Goal: Information Seeking & Learning: Learn about a topic

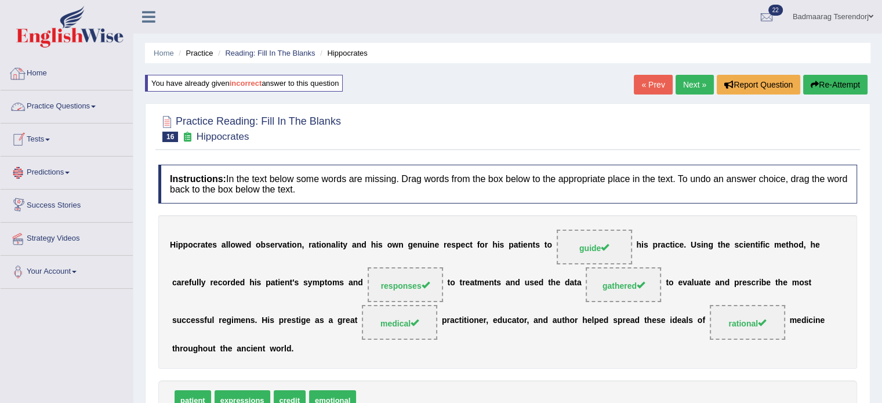
click at [41, 70] on link "Home" at bounding box center [67, 71] width 132 height 29
click at [41, 70] on link "Home" at bounding box center [65, 71] width 129 height 29
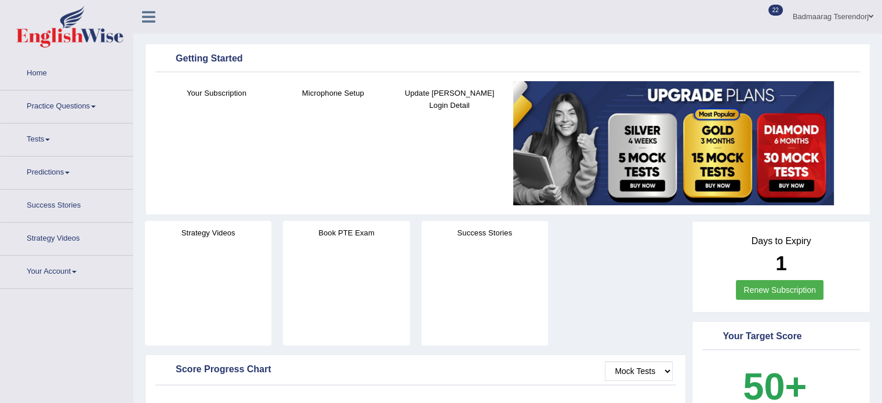
click at [65, 93] on link "Practice Questions" at bounding box center [67, 104] width 132 height 29
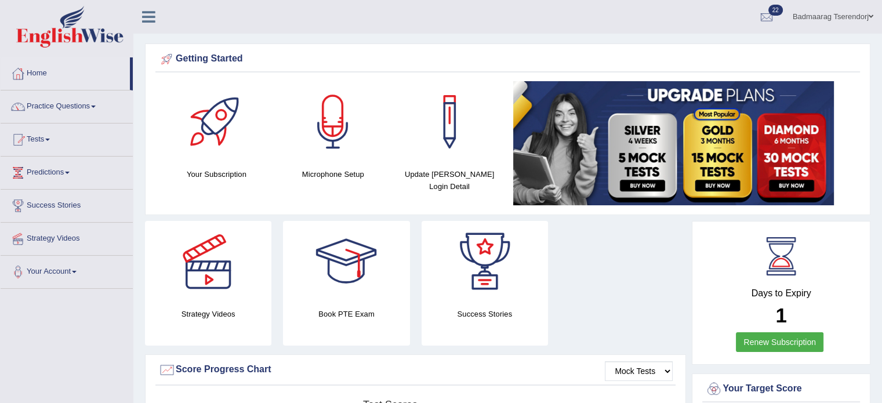
click at [69, 102] on link "Practice Questions" at bounding box center [67, 104] width 132 height 29
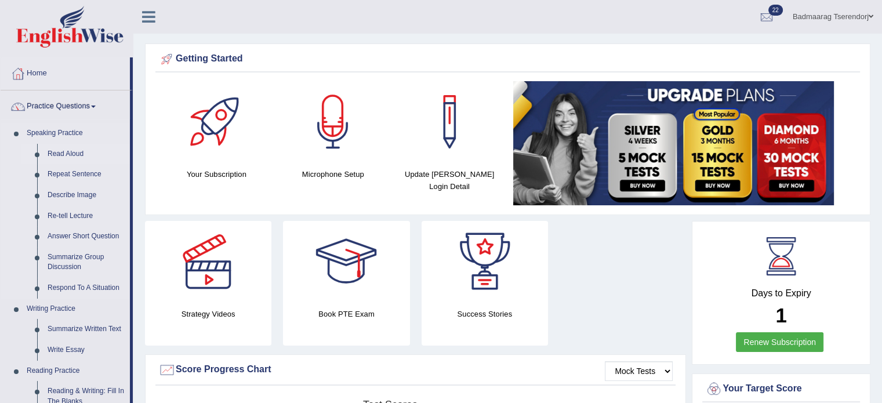
click at [66, 149] on link "Read Aloud" at bounding box center [86, 154] width 88 height 21
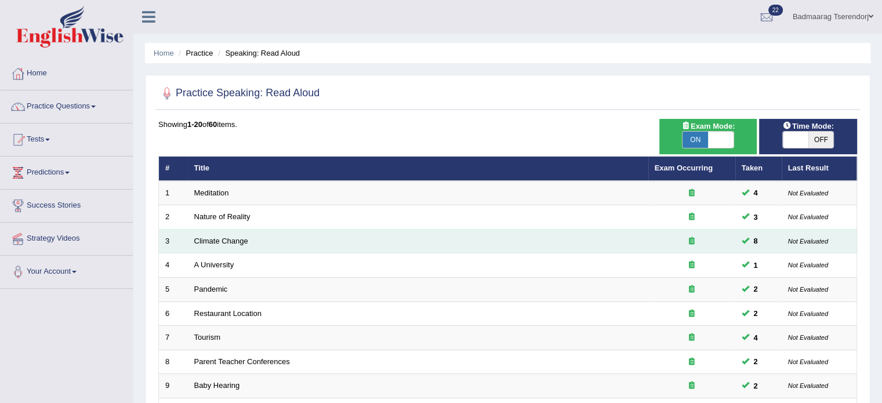
scroll to position [348, 0]
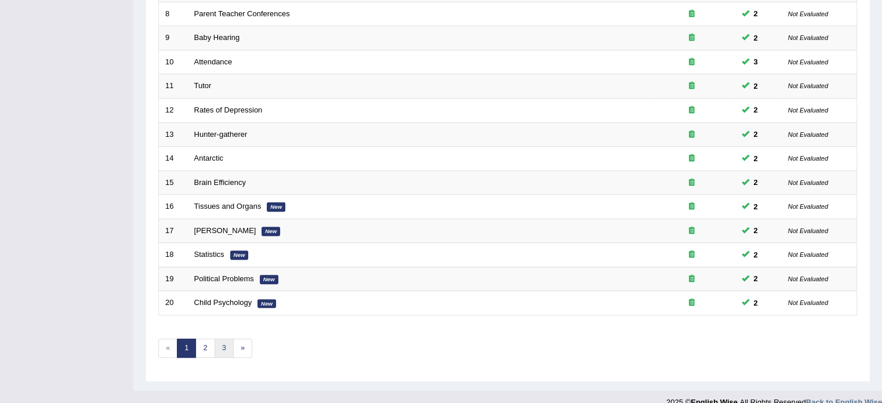
click at [227, 346] on link "3" at bounding box center [224, 348] width 19 height 19
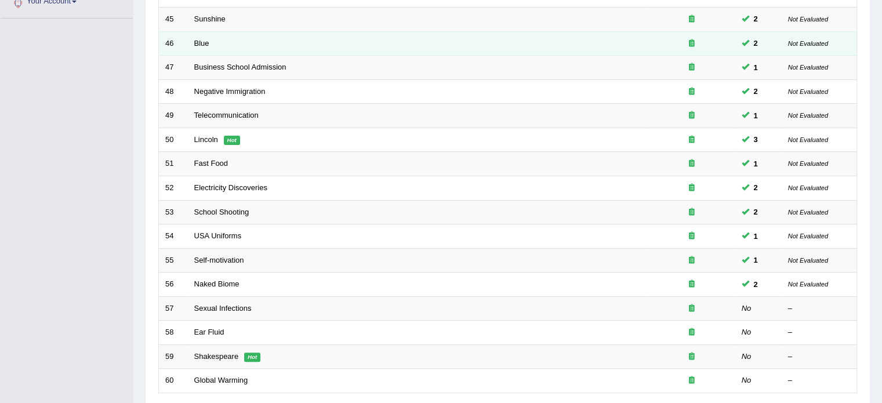
scroll to position [290, 0]
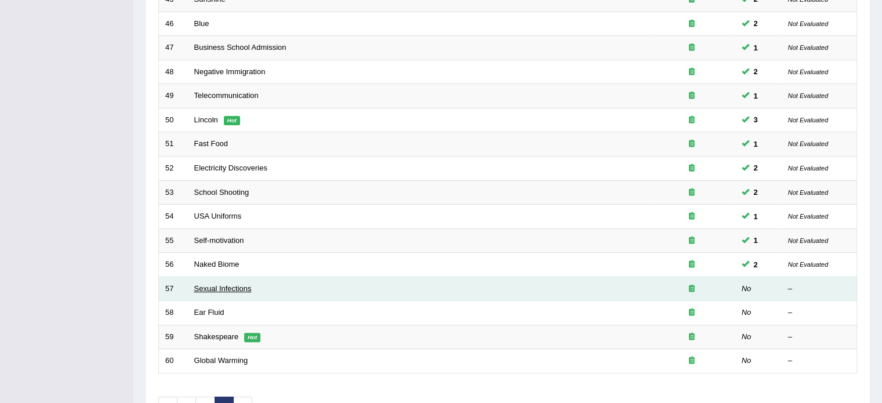
click at [220, 288] on link "Sexual Infections" at bounding box center [222, 288] width 57 height 9
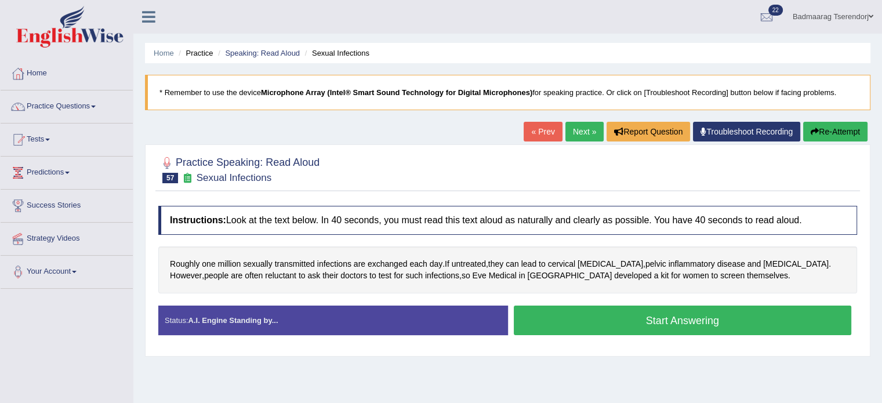
click at [558, 327] on button "Start Answering" at bounding box center [683, 321] width 338 height 30
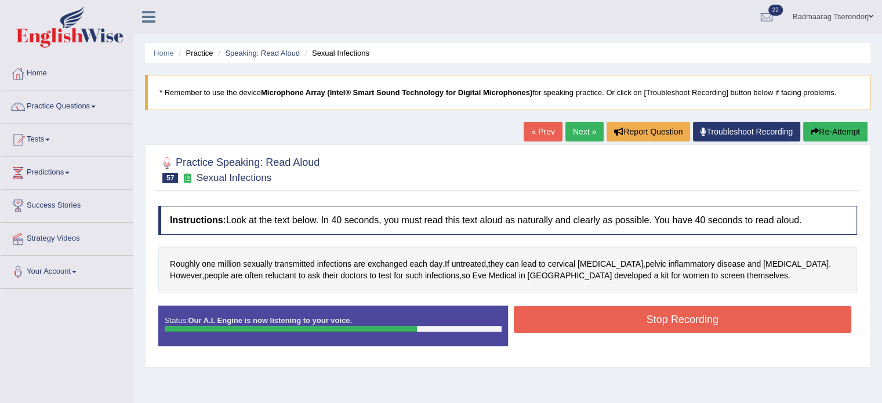
click at [575, 322] on button "Stop Recording" at bounding box center [683, 319] width 338 height 27
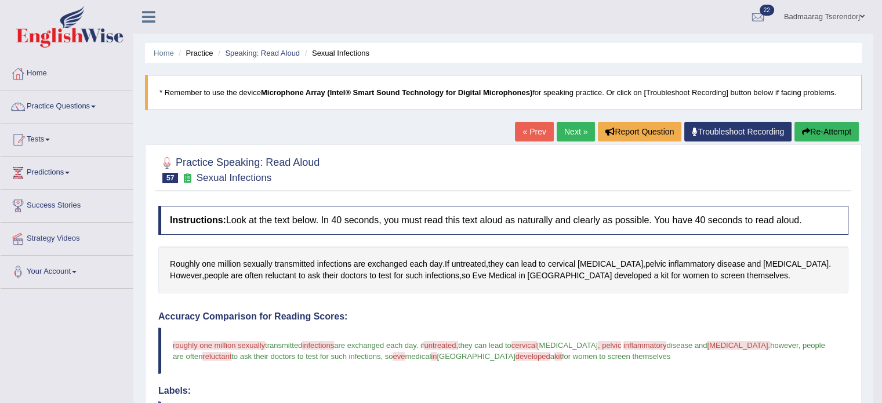
click at [838, 129] on button "Re-Attempt" at bounding box center [827, 132] width 64 height 20
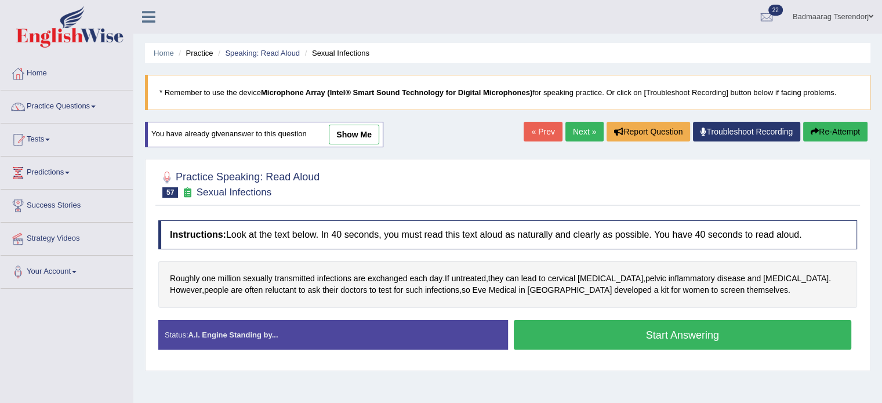
scroll to position [58, 0]
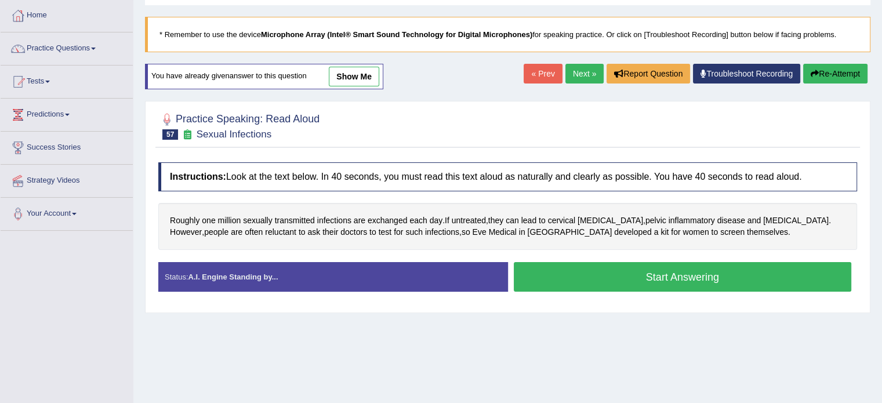
click at [612, 278] on button "Start Answering" at bounding box center [683, 277] width 338 height 30
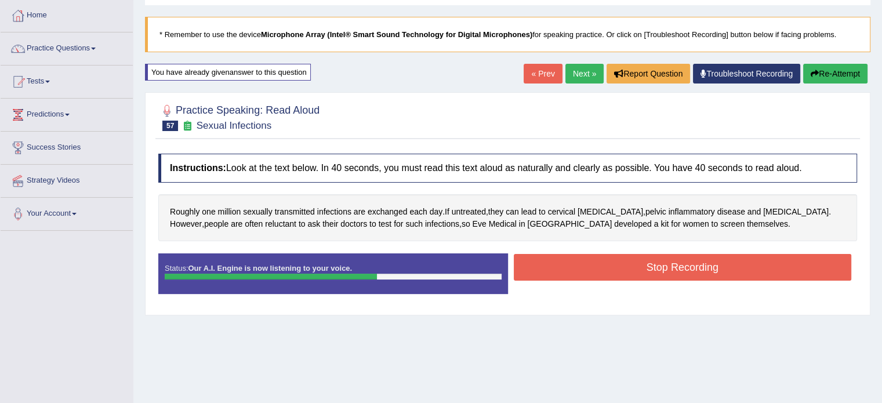
click at [626, 270] on button "Stop Recording" at bounding box center [683, 267] width 338 height 27
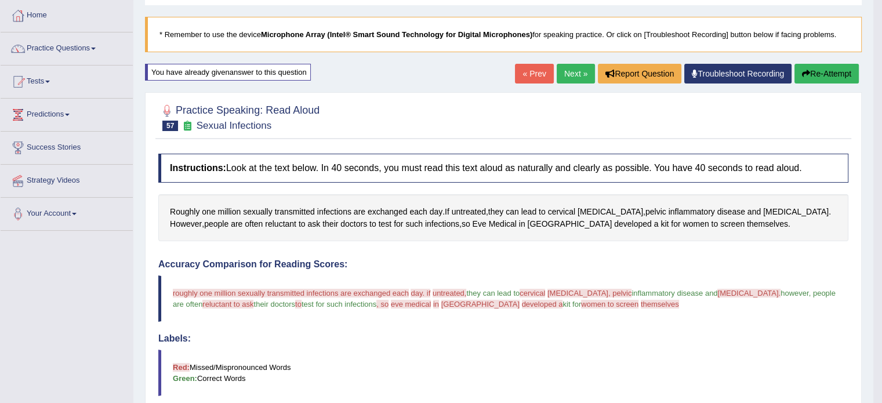
click at [564, 70] on link "Next »" at bounding box center [576, 74] width 38 height 20
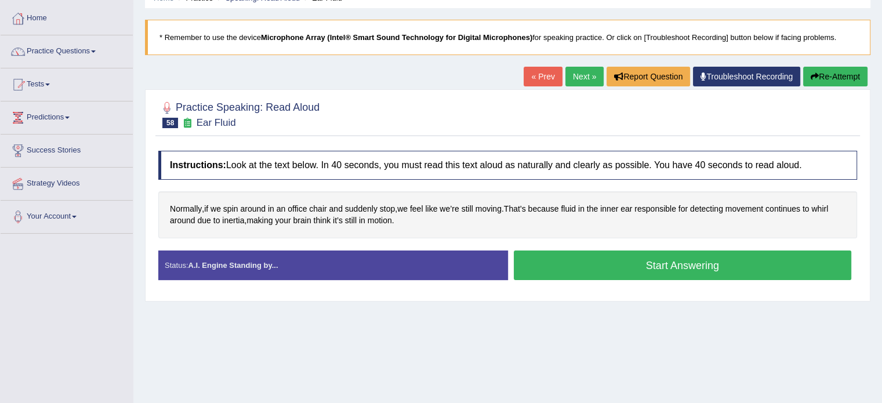
scroll to position [58, 0]
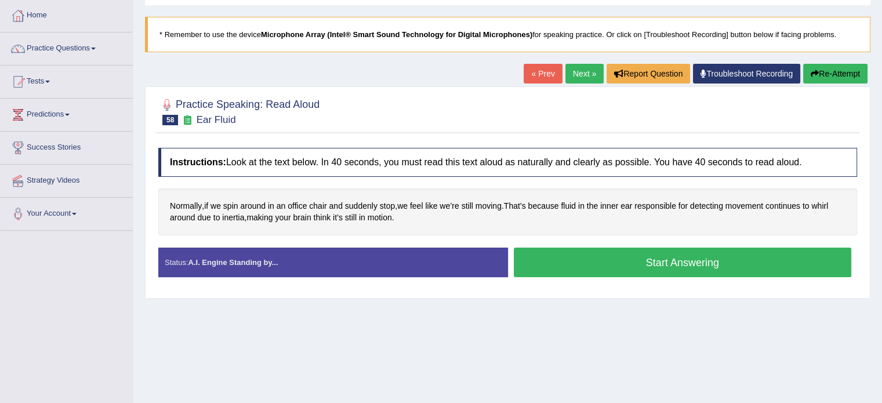
click at [631, 260] on button "Start Answering" at bounding box center [683, 263] width 338 height 30
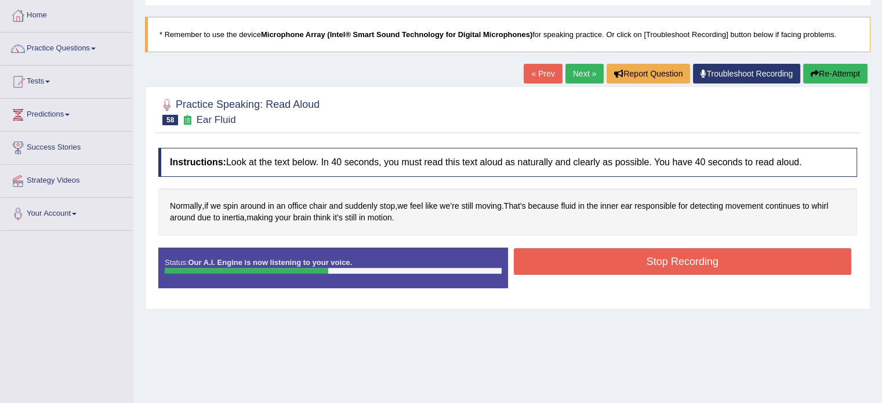
click at [606, 262] on button "Stop Recording" at bounding box center [683, 261] width 338 height 27
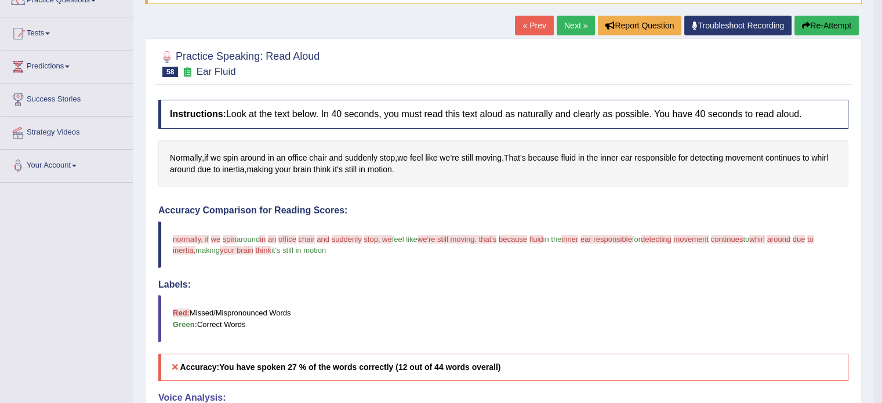
scroll to position [0, 0]
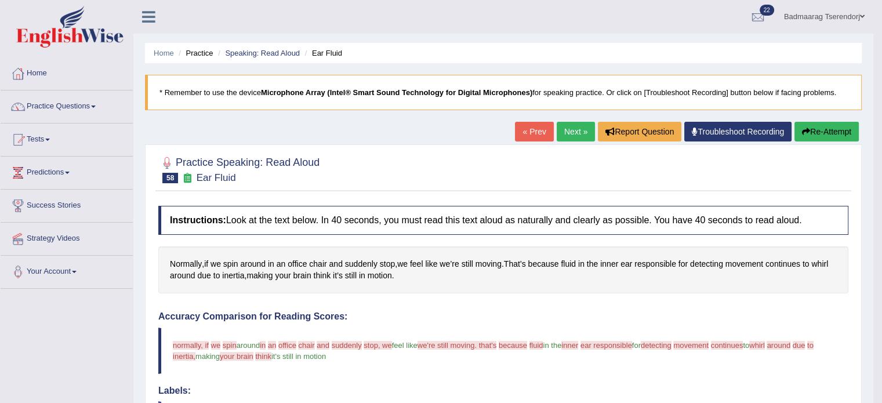
click at [812, 127] on button "Re-Attempt" at bounding box center [827, 132] width 64 height 20
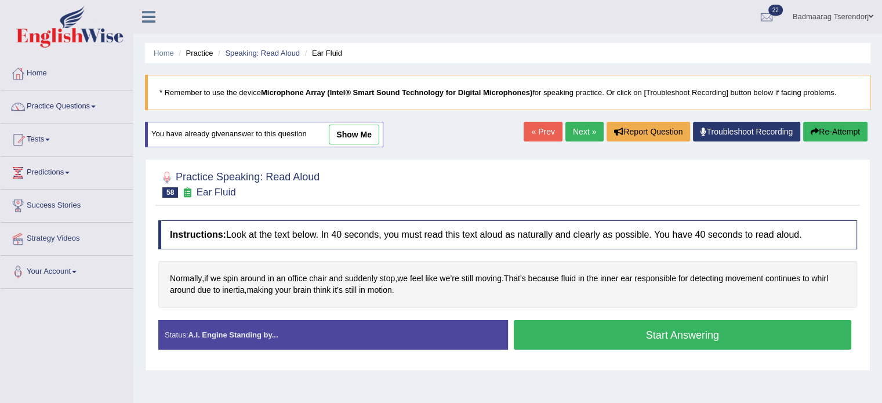
click at [582, 329] on button "Start Answering" at bounding box center [683, 335] width 338 height 30
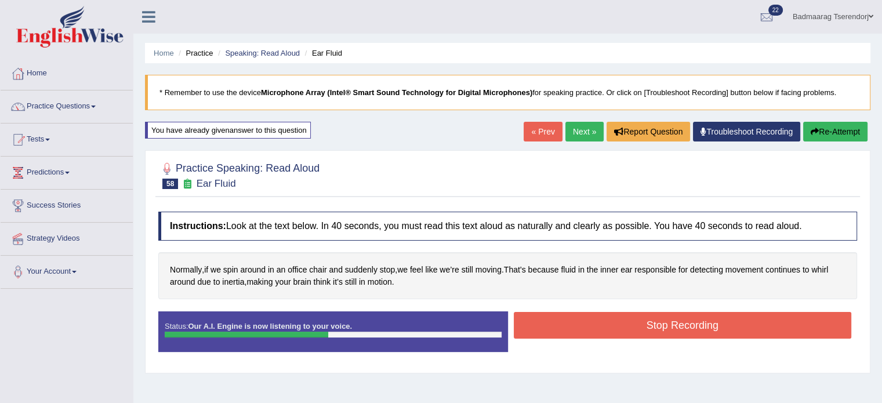
click at [589, 316] on button "Stop Recording" at bounding box center [683, 325] width 338 height 27
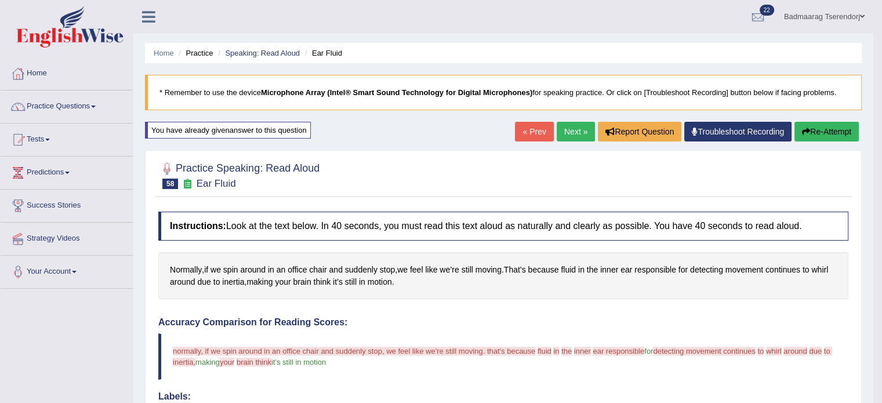
click at [571, 132] on link "Next »" at bounding box center [576, 132] width 38 height 20
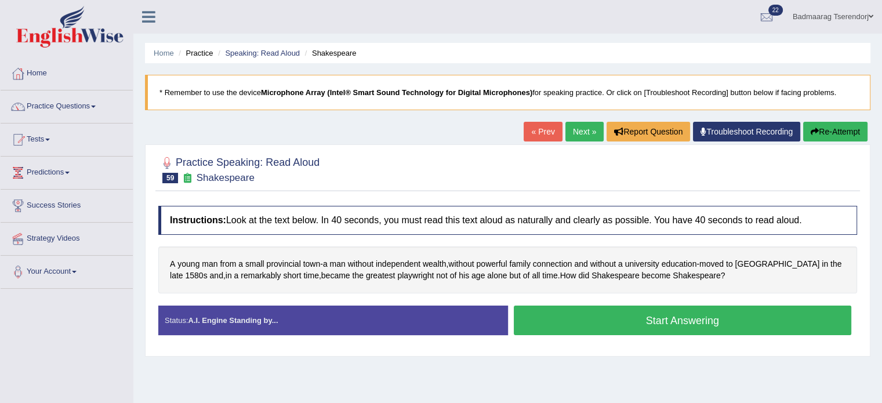
click at [594, 319] on button "Start Answering" at bounding box center [683, 321] width 338 height 30
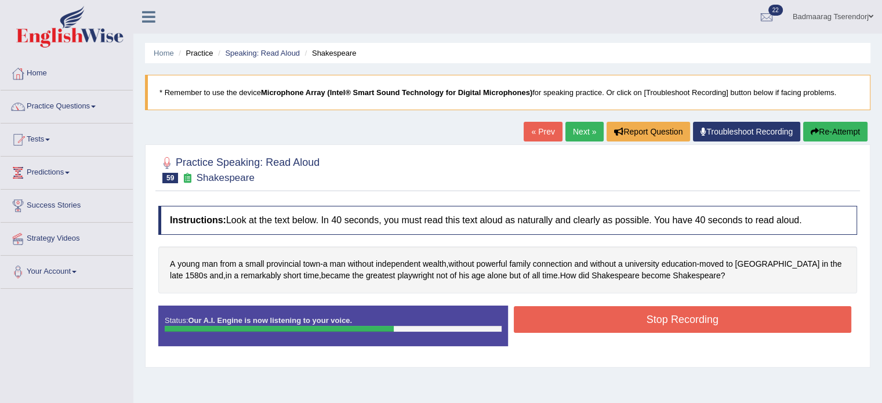
click at [624, 318] on button "Stop Recording" at bounding box center [683, 319] width 338 height 27
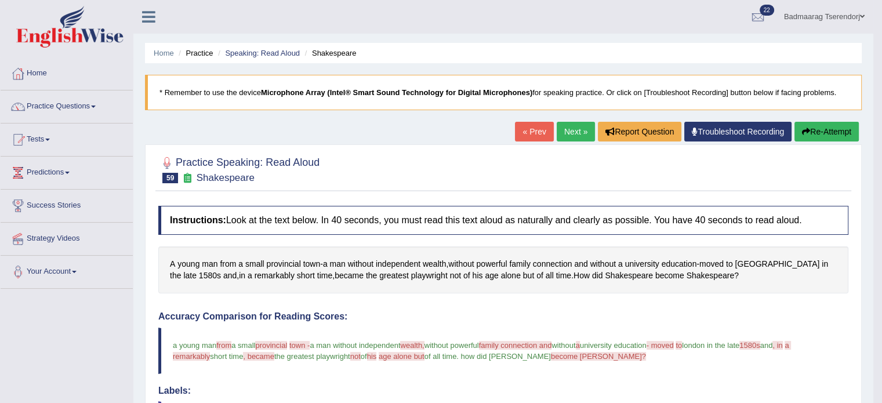
click at [572, 132] on link "Next »" at bounding box center [576, 132] width 38 height 20
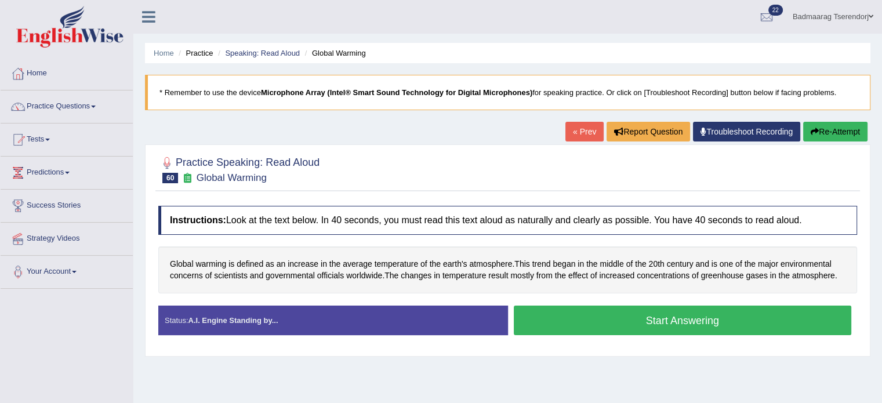
click at [599, 320] on button "Start Answering" at bounding box center [683, 321] width 338 height 30
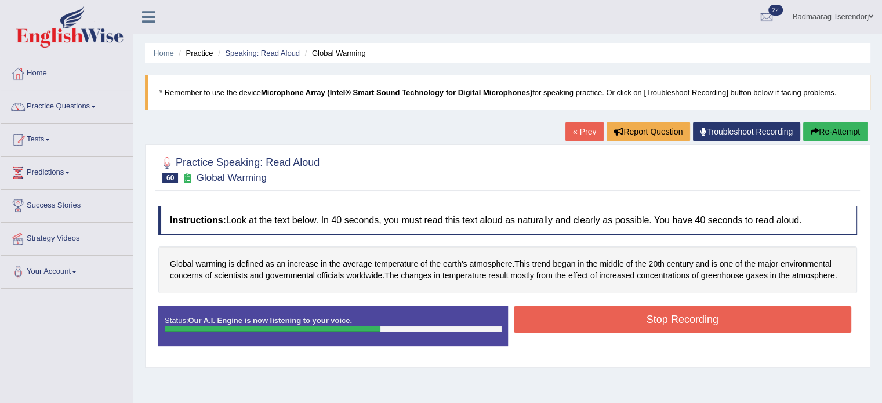
click at [599, 320] on button "Stop Recording" at bounding box center [683, 319] width 338 height 27
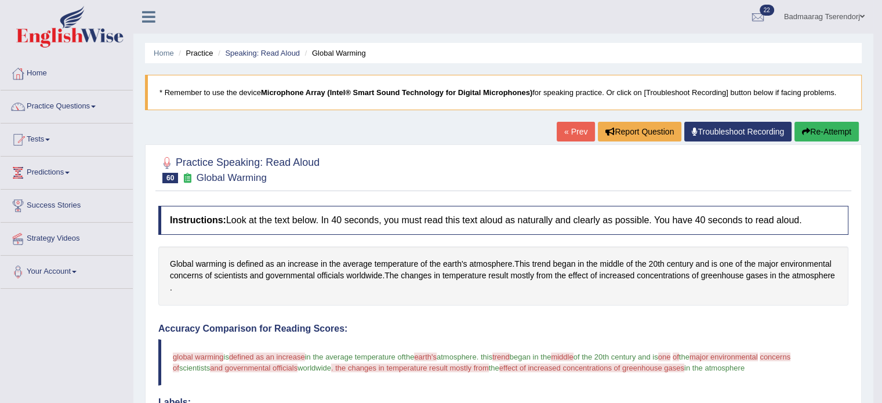
click at [813, 129] on button "Re-Attempt" at bounding box center [827, 132] width 64 height 20
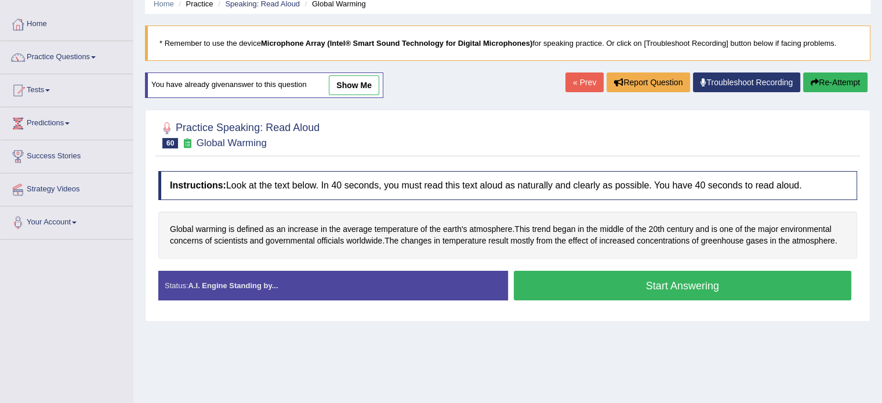
scroll to position [58, 0]
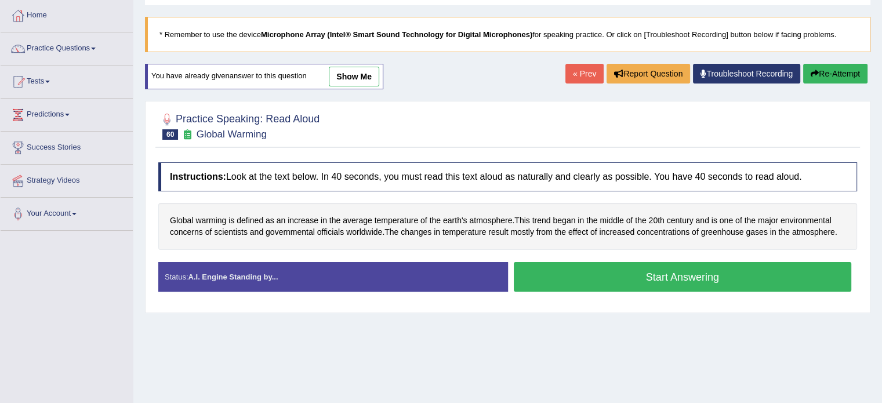
click at [606, 276] on button "Start Answering" at bounding box center [683, 277] width 338 height 30
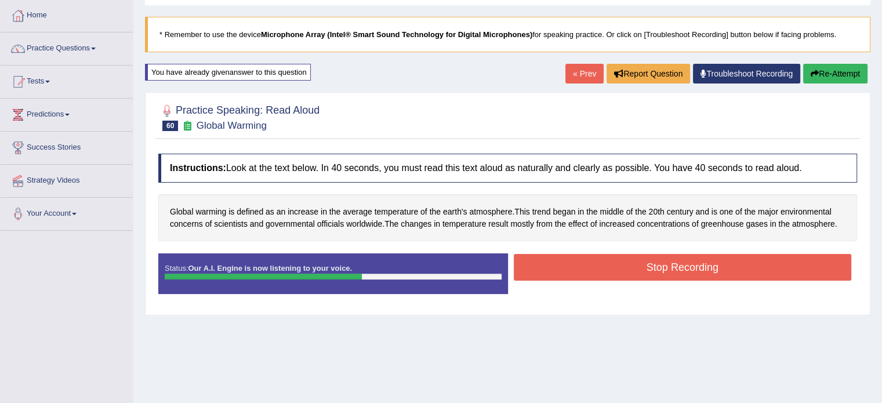
click at [623, 260] on button "Stop Recording" at bounding box center [683, 267] width 338 height 27
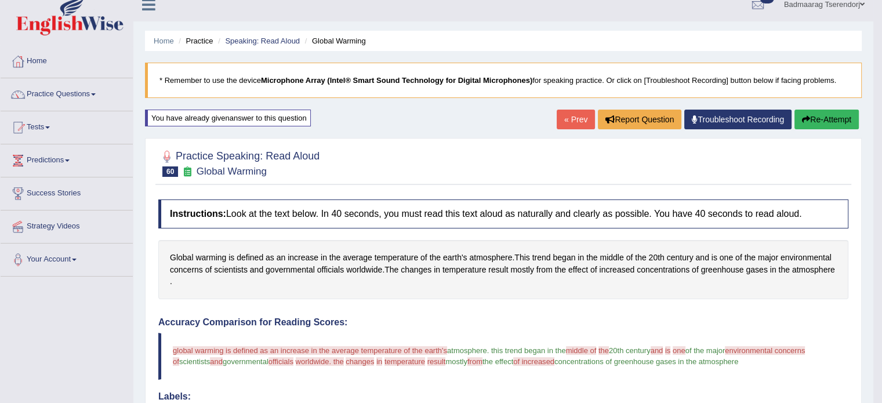
scroll to position [0, 0]
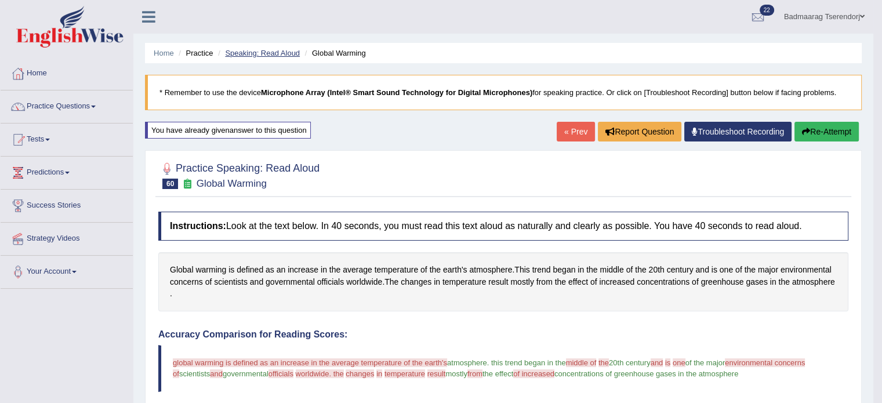
click at [269, 51] on link "Speaking: Read Aloud" at bounding box center [262, 53] width 75 height 9
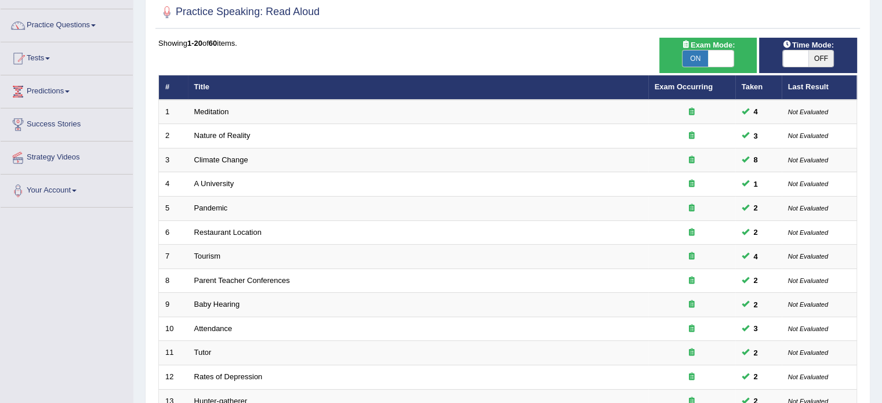
scroll to position [348, 0]
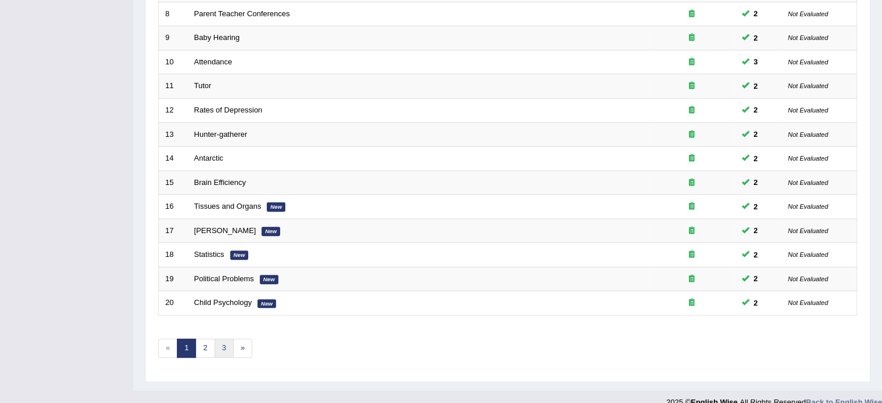
click at [220, 343] on link "3" at bounding box center [224, 348] width 19 height 19
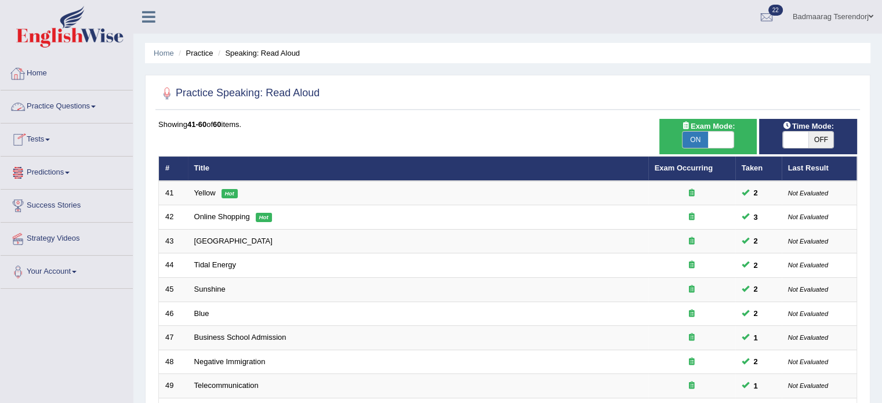
click at [82, 107] on link "Practice Questions" at bounding box center [67, 104] width 132 height 29
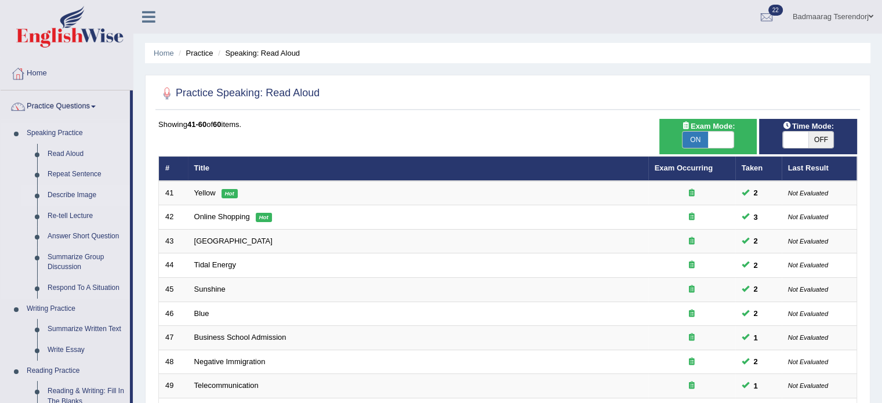
click at [82, 197] on link "Describe Image" at bounding box center [86, 195] width 88 height 21
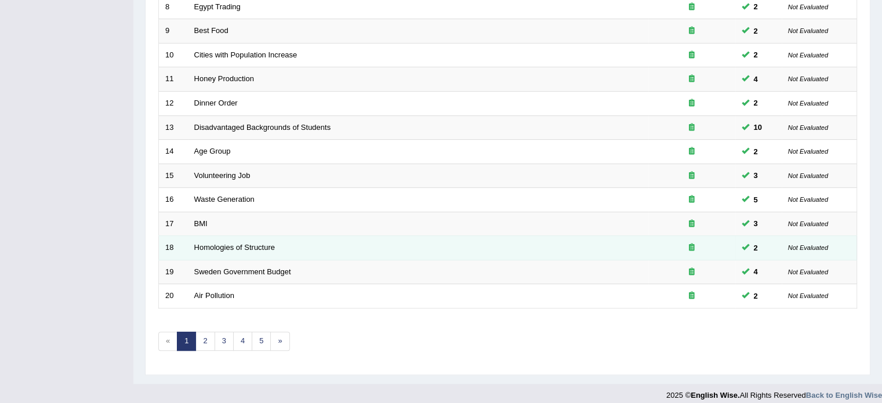
scroll to position [361, 0]
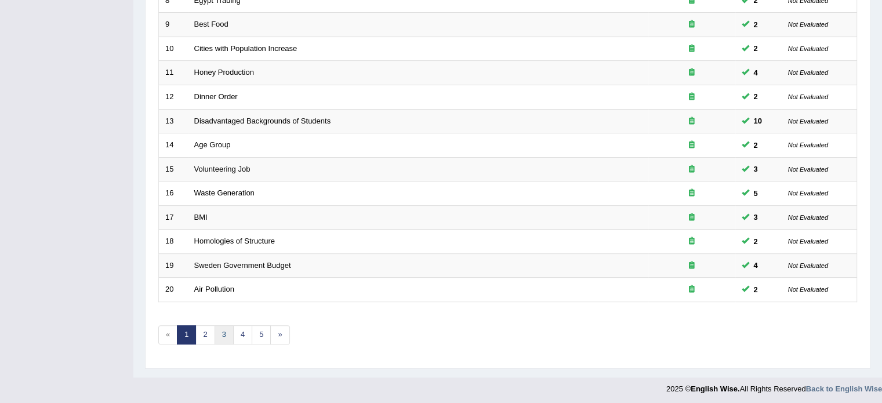
click at [222, 334] on link "3" at bounding box center [224, 334] width 19 height 19
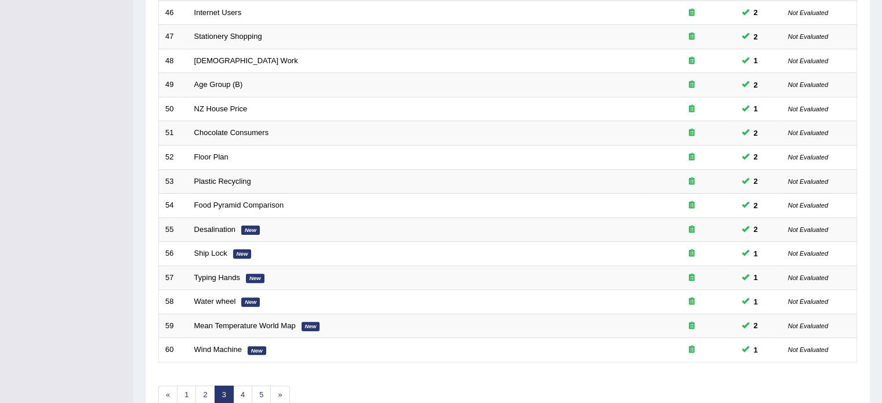
scroll to position [348, 0]
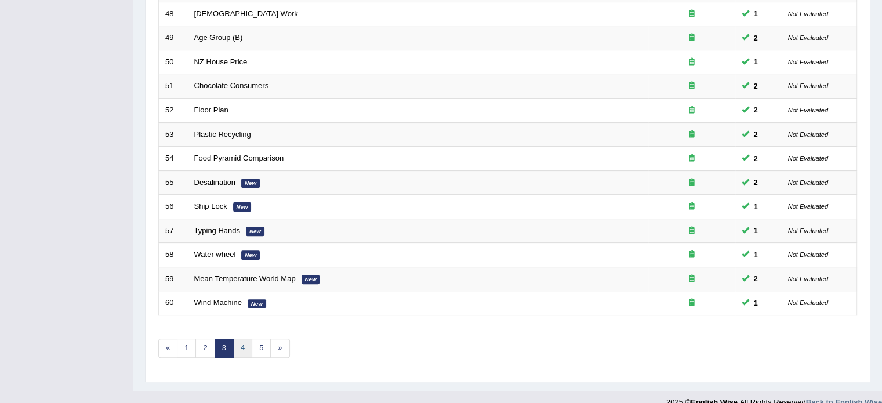
click at [241, 346] on link "4" at bounding box center [242, 348] width 19 height 19
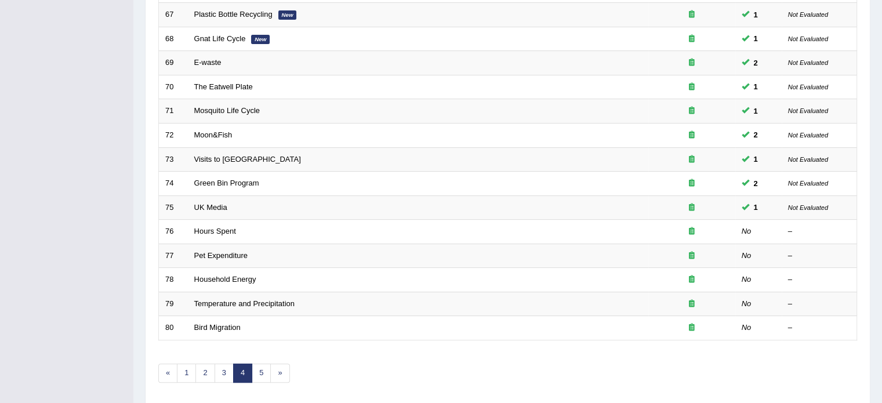
scroll to position [348, 0]
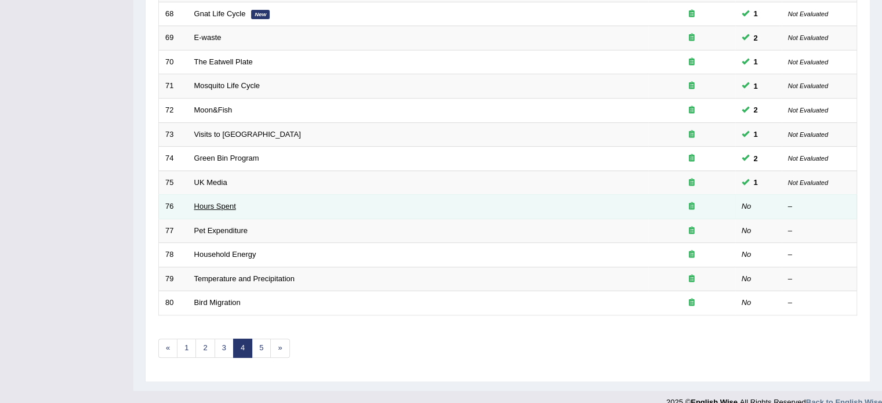
click at [206, 204] on link "Hours Spent" at bounding box center [215, 206] width 42 height 9
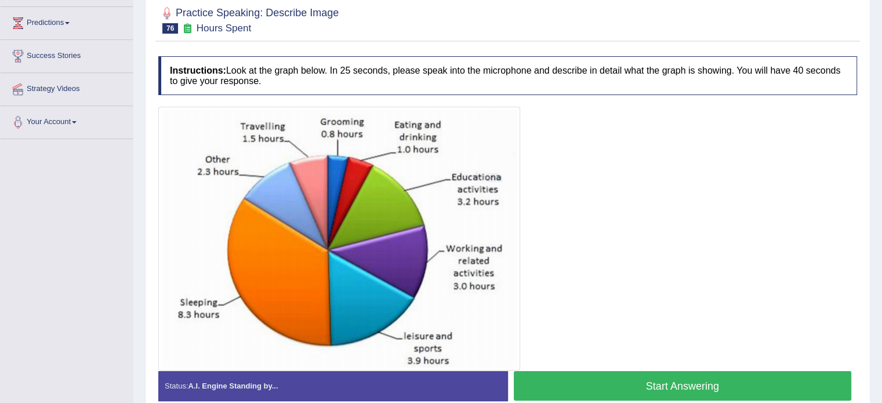
scroll to position [148, 0]
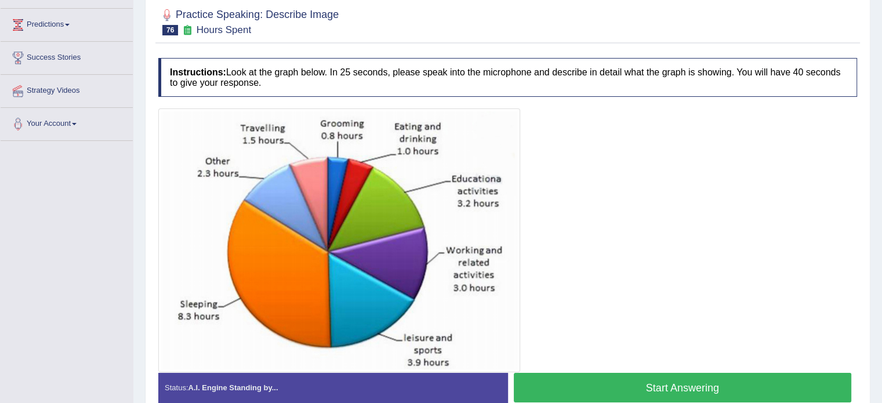
click at [608, 383] on button "Start Answering" at bounding box center [683, 388] width 338 height 30
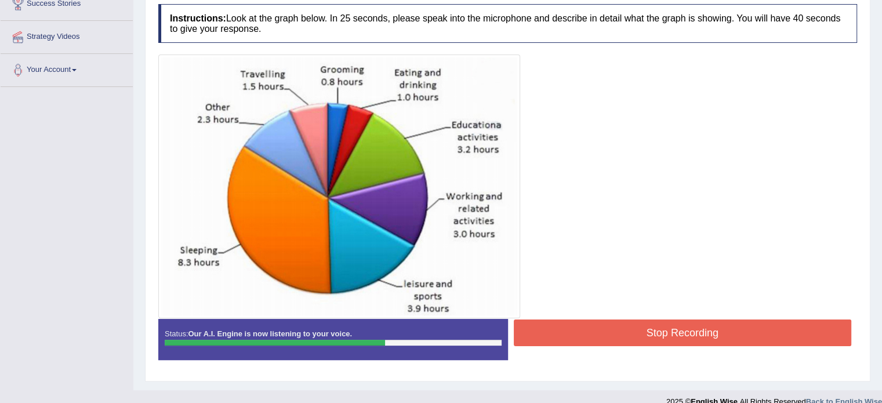
scroll to position [206, 0]
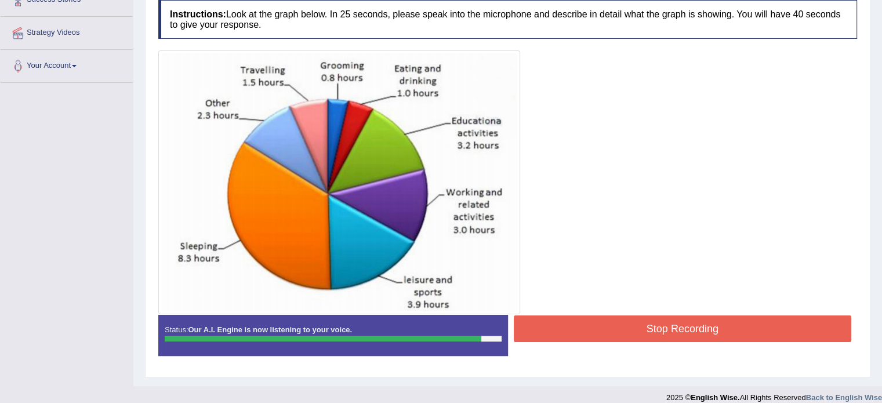
click at [615, 324] on button "Stop Recording" at bounding box center [683, 329] width 338 height 27
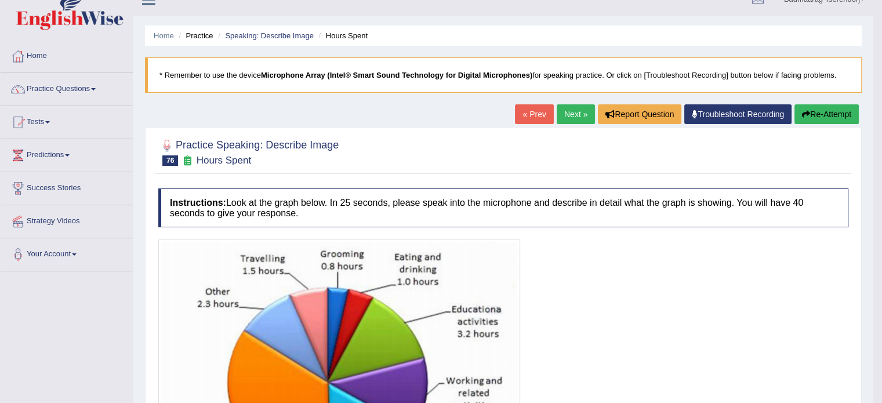
scroll to position [0, 0]
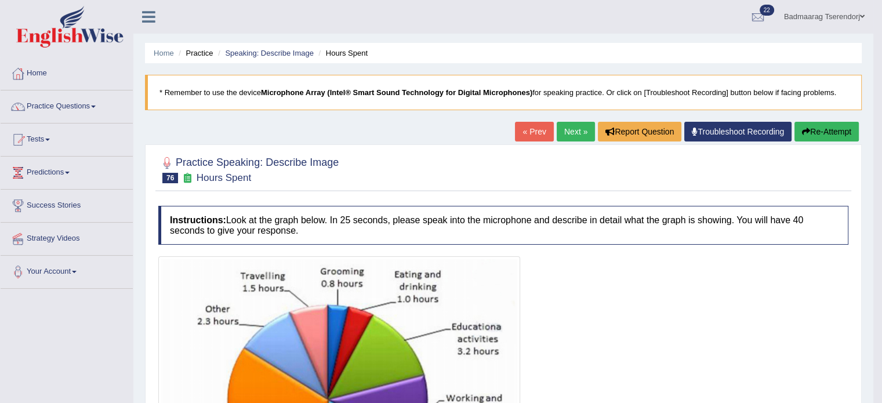
click at [839, 128] on button "Re-Attempt" at bounding box center [827, 132] width 64 height 20
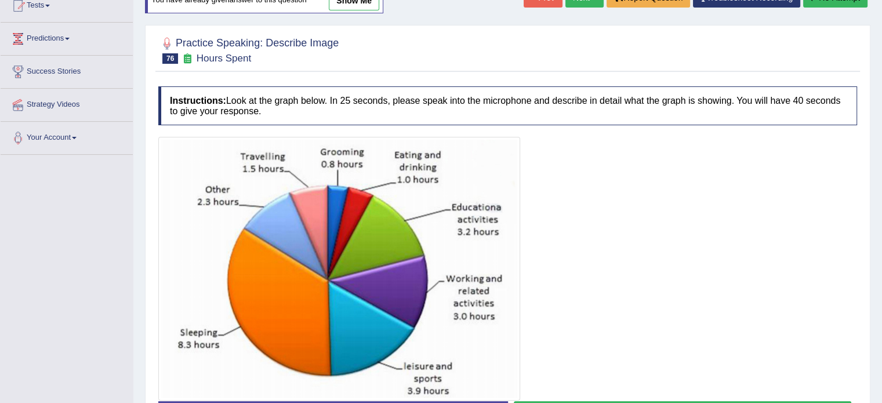
scroll to position [174, 0]
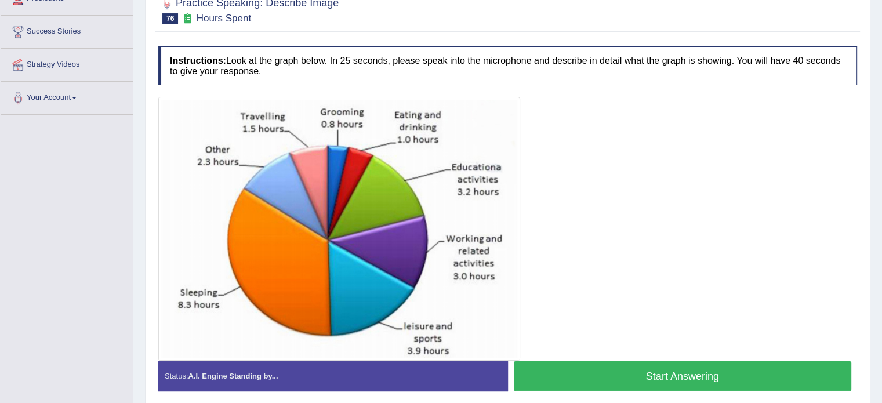
click at [716, 369] on button "Start Answering" at bounding box center [683, 376] width 338 height 30
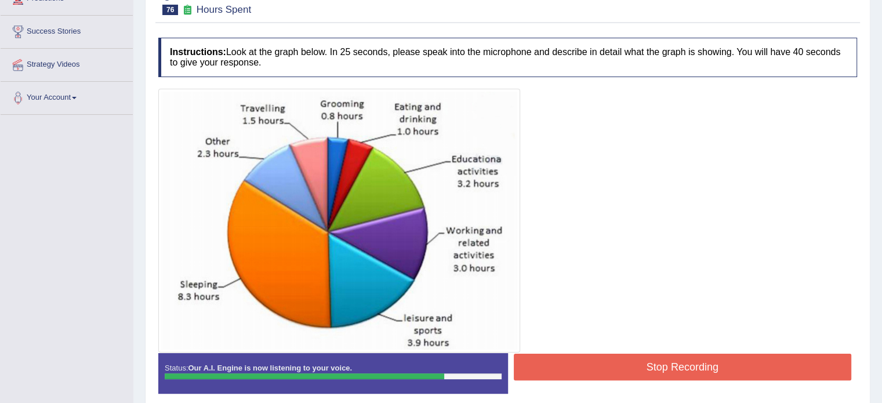
click at [622, 360] on button "Stop Recording" at bounding box center [683, 367] width 338 height 27
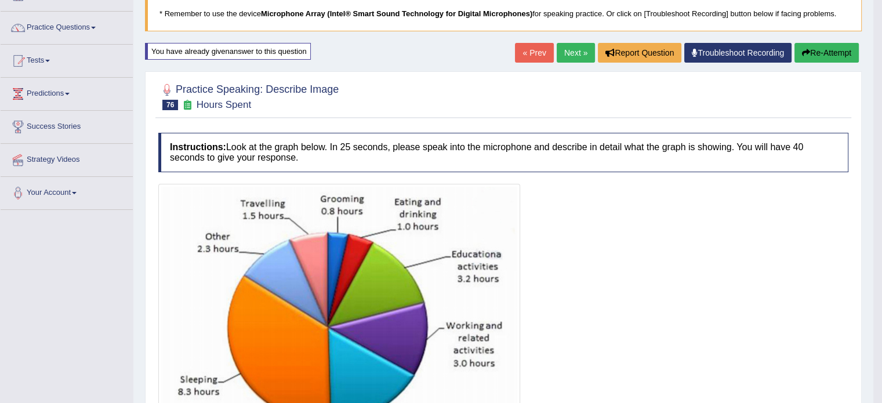
scroll to position [58, 0]
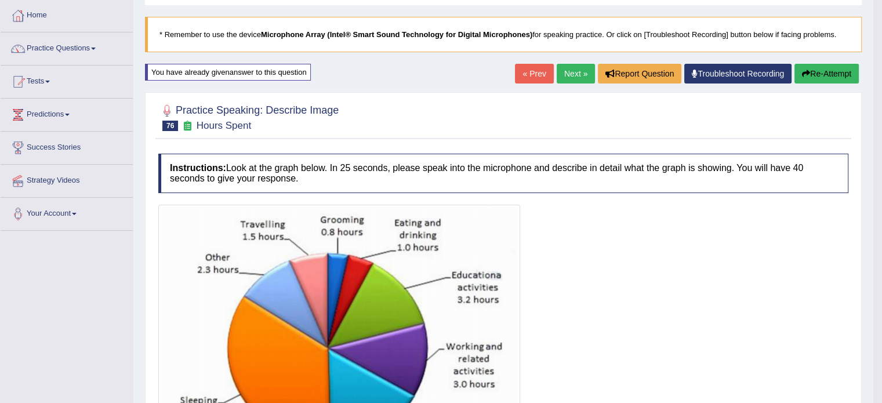
click at [560, 70] on link "Next »" at bounding box center [576, 74] width 38 height 20
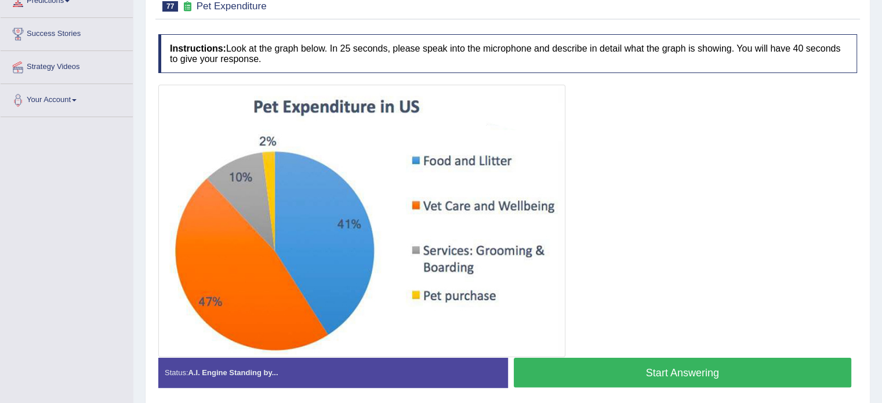
scroll to position [174, 0]
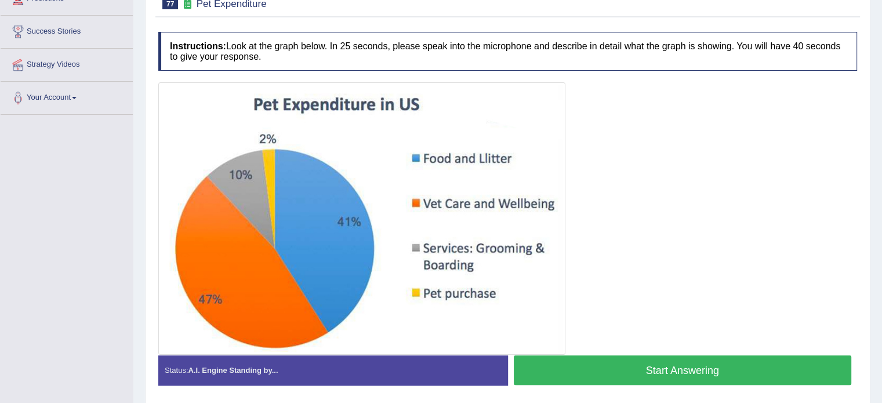
click at [615, 368] on button "Start Answering" at bounding box center [683, 371] width 338 height 30
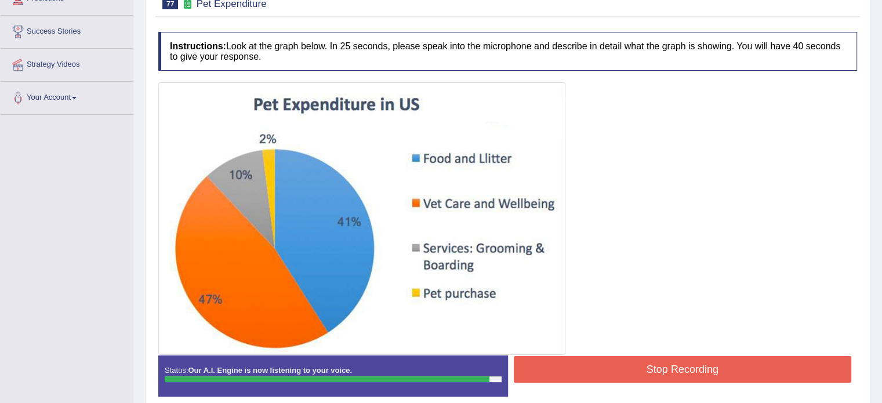
click at [592, 363] on button "Stop Recording" at bounding box center [683, 369] width 338 height 27
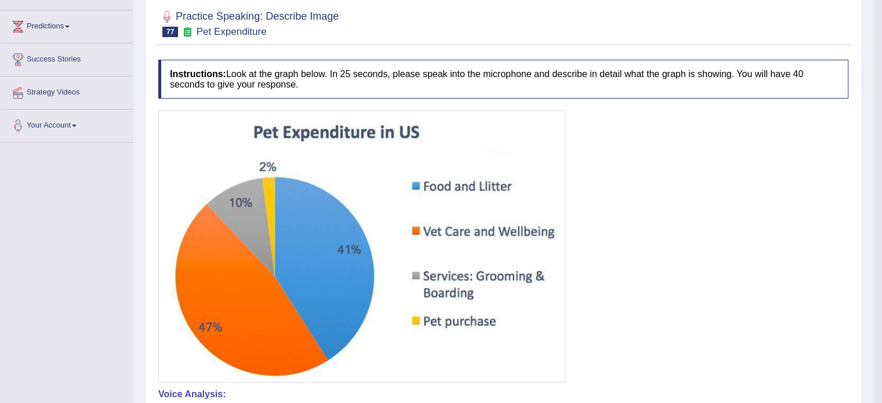
scroll to position [58, 0]
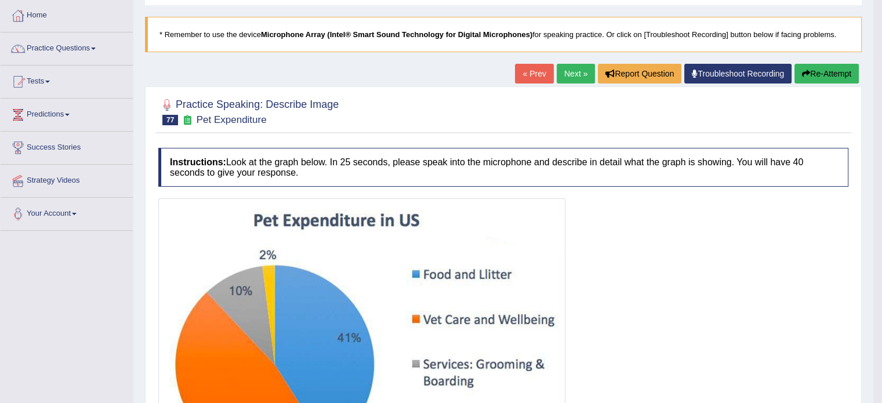
click at [829, 70] on button "Re-Attempt" at bounding box center [827, 74] width 64 height 20
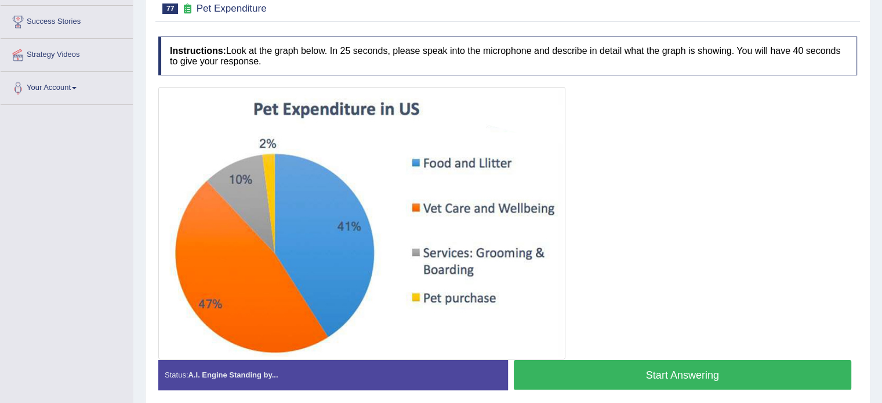
scroll to position [228, 0]
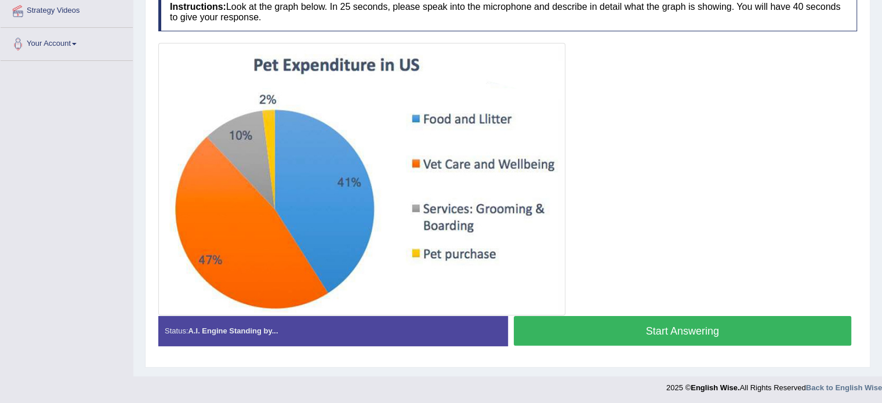
click at [617, 332] on button "Start Answering" at bounding box center [683, 331] width 338 height 30
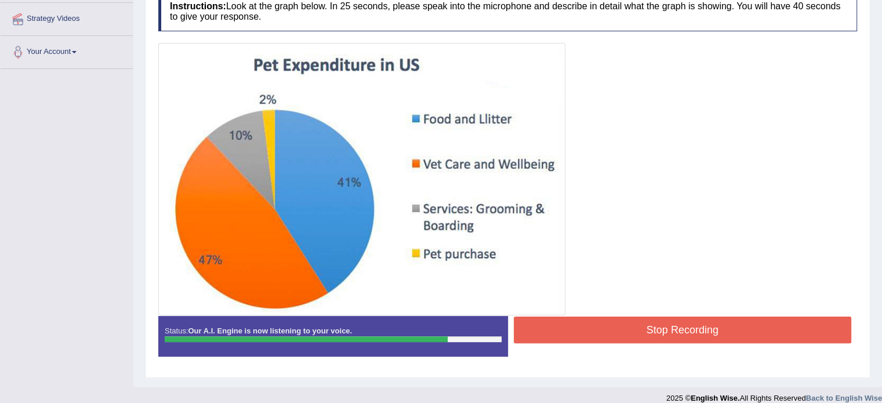
click at [625, 335] on button "Stop Recording" at bounding box center [683, 330] width 338 height 27
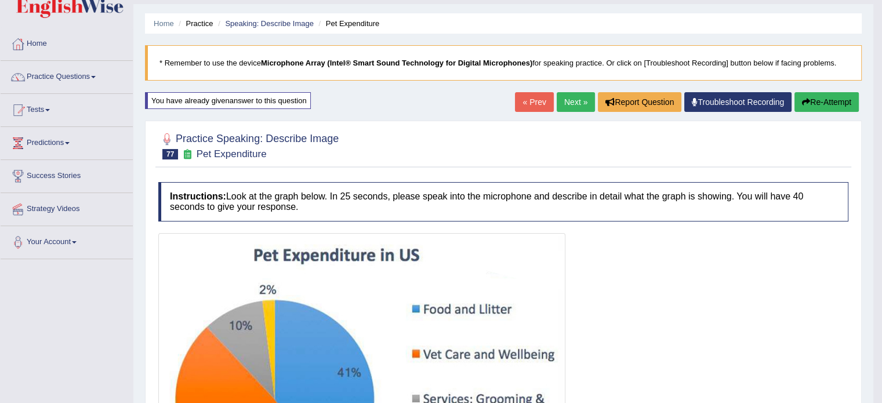
scroll to position [6, 0]
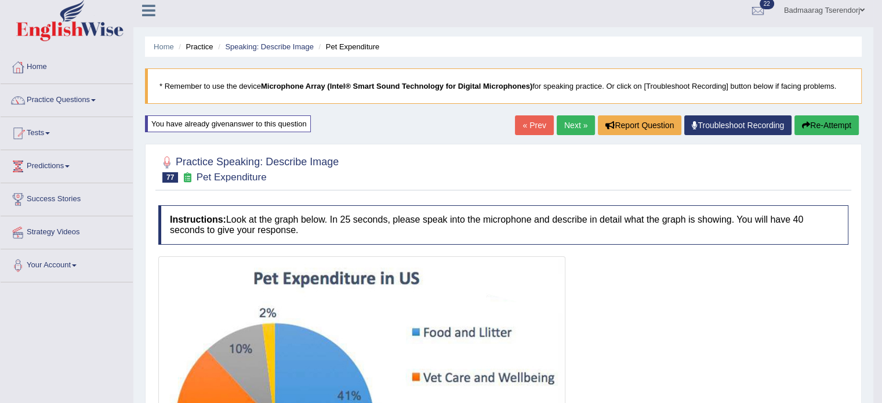
click at [565, 122] on link "Next »" at bounding box center [576, 125] width 38 height 20
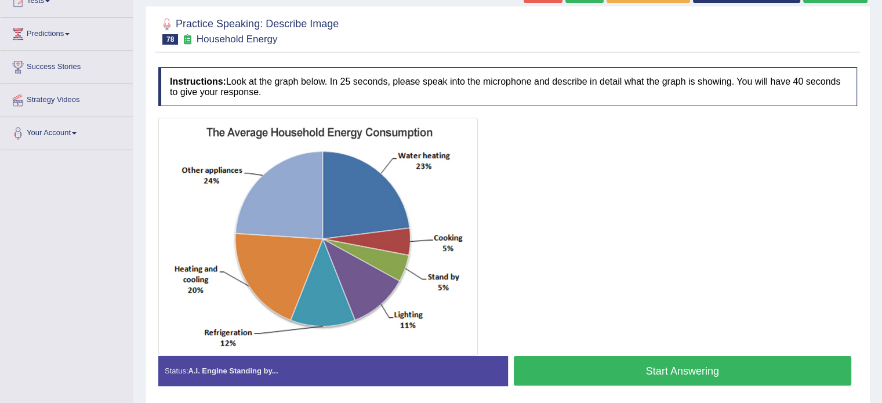
scroll to position [174, 0]
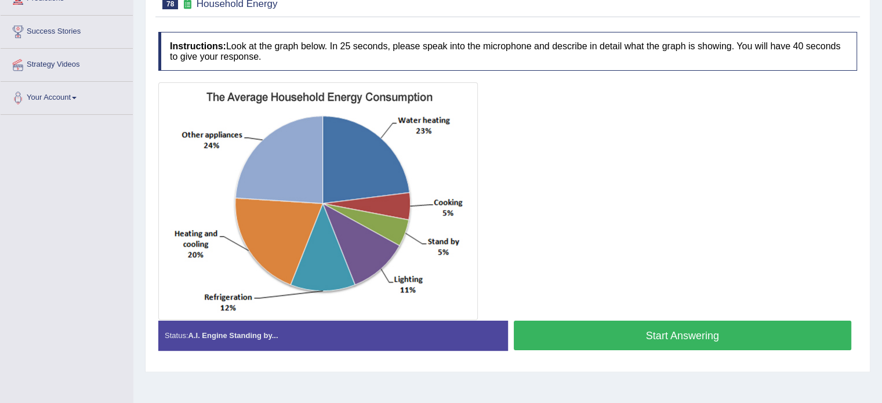
click at [633, 335] on button "Start Answering" at bounding box center [683, 336] width 338 height 30
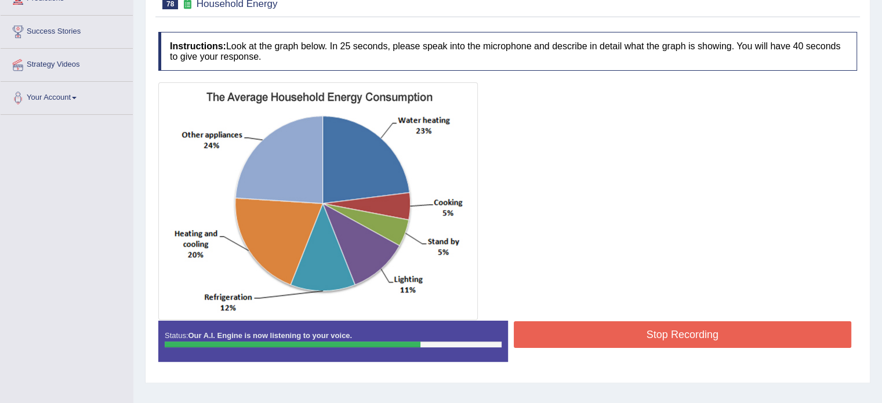
click at [645, 328] on button "Stop Recording" at bounding box center [683, 334] width 338 height 27
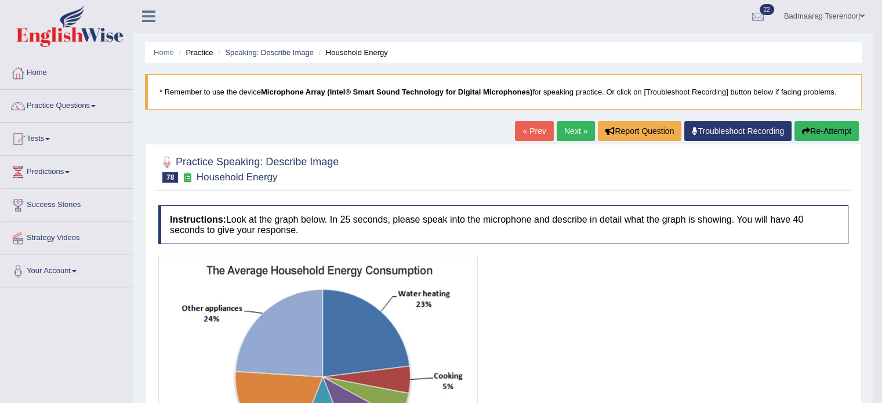
scroll to position [0, 0]
click at [839, 129] on button "Re-Attempt" at bounding box center [827, 132] width 64 height 20
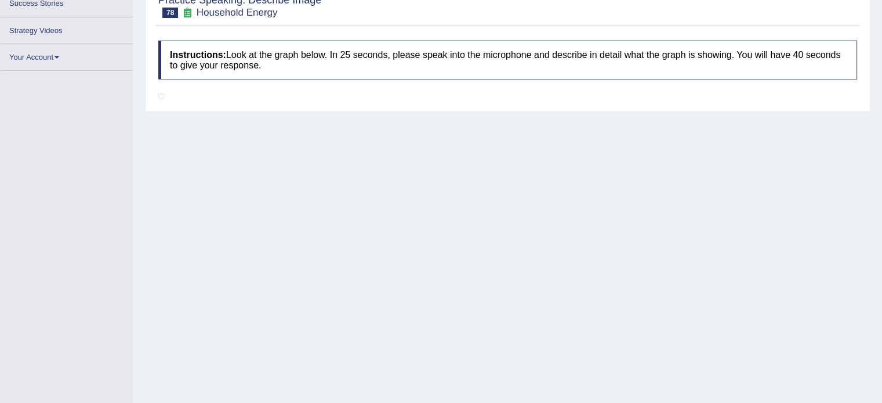
scroll to position [202, 0]
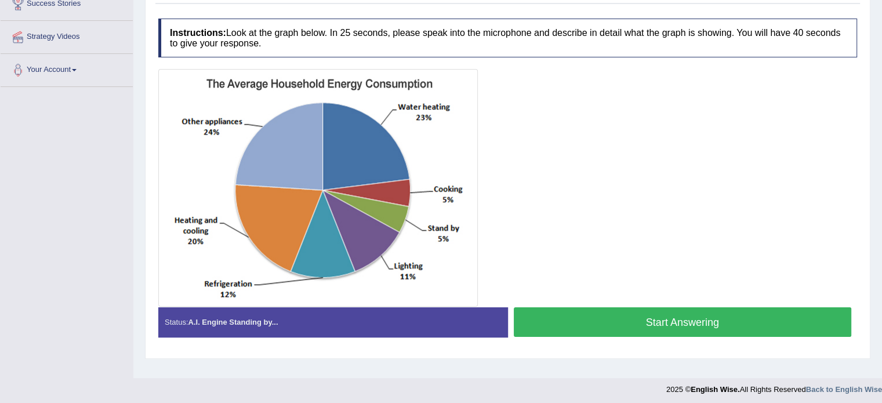
click at [749, 318] on button "Start Answering" at bounding box center [683, 322] width 338 height 30
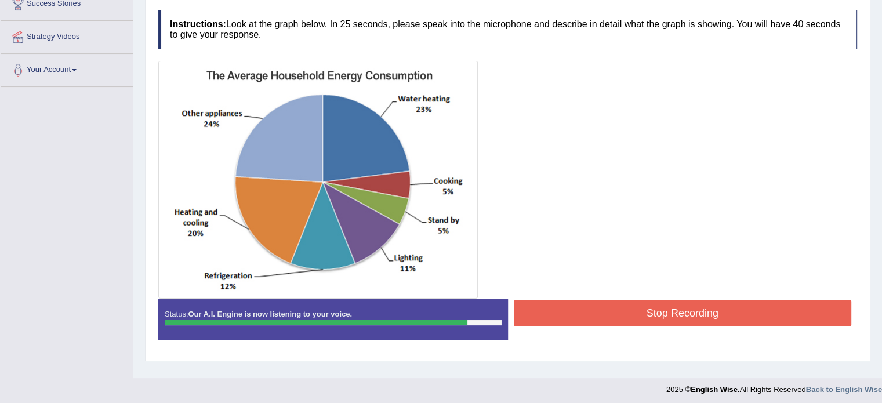
click at [798, 311] on button "Stop Recording" at bounding box center [683, 313] width 338 height 27
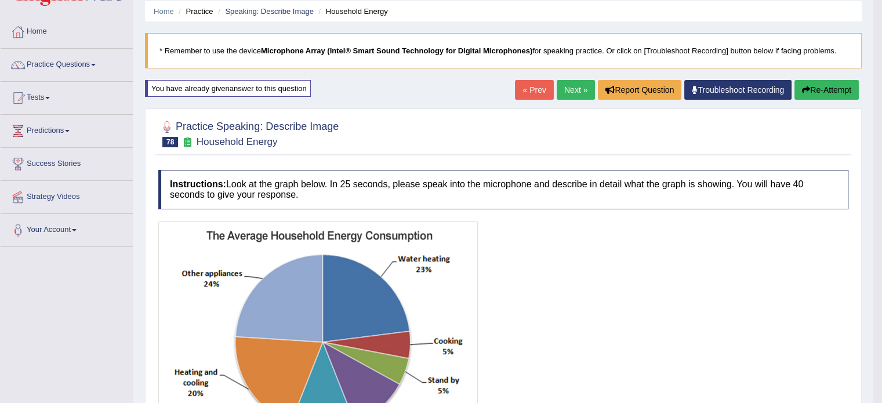
scroll to position [0, 0]
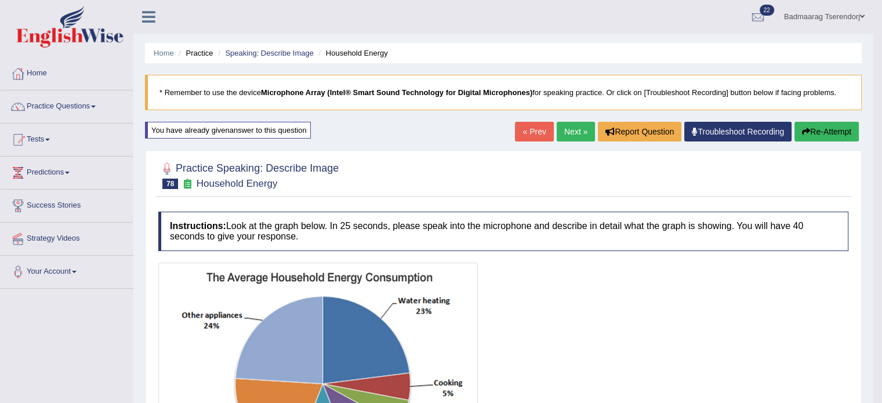
click at [568, 132] on link "Next »" at bounding box center [576, 132] width 38 height 20
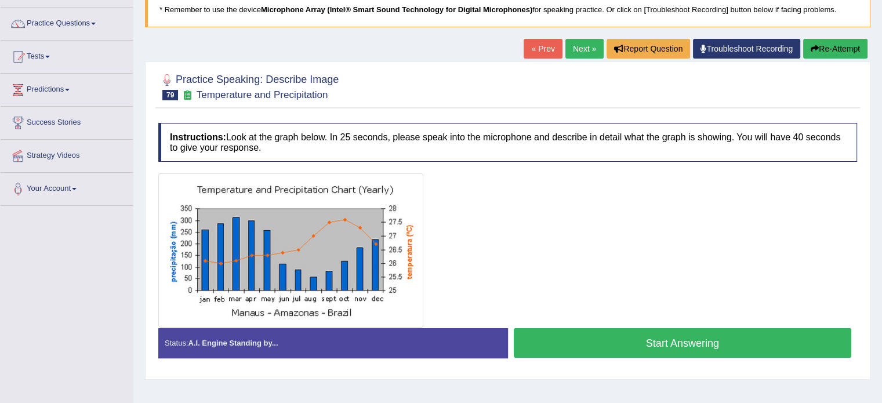
scroll to position [116, 0]
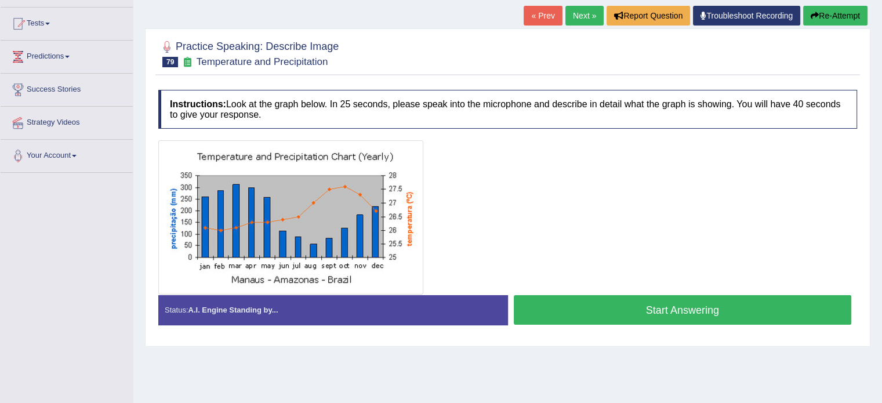
click at [640, 313] on button "Start Answering" at bounding box center [683, 310] width 338 height 30
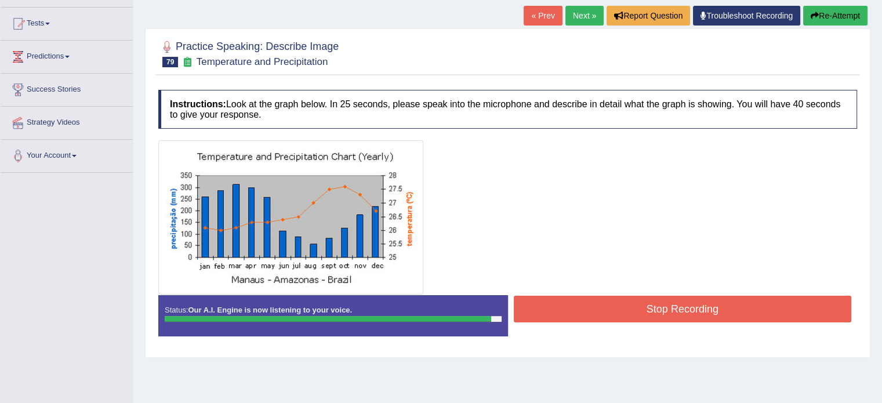
click at [659, 309] on button "Stop Recording" at bounding box center [683, 309] width 338 height 27
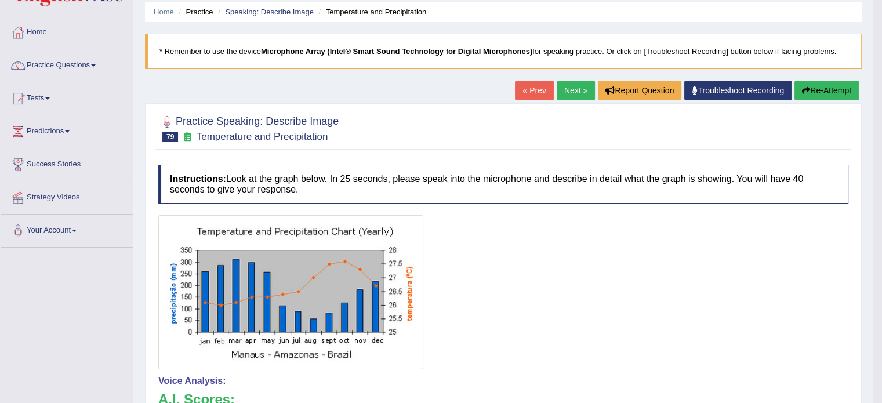
scroll to position [0, 0]
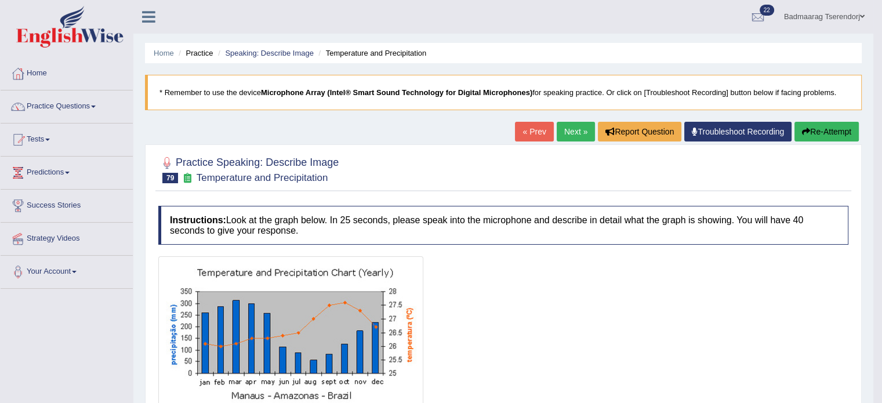
click at [563, 131] on link "Next »" at bounding box center [576, 132] width 38 height 20
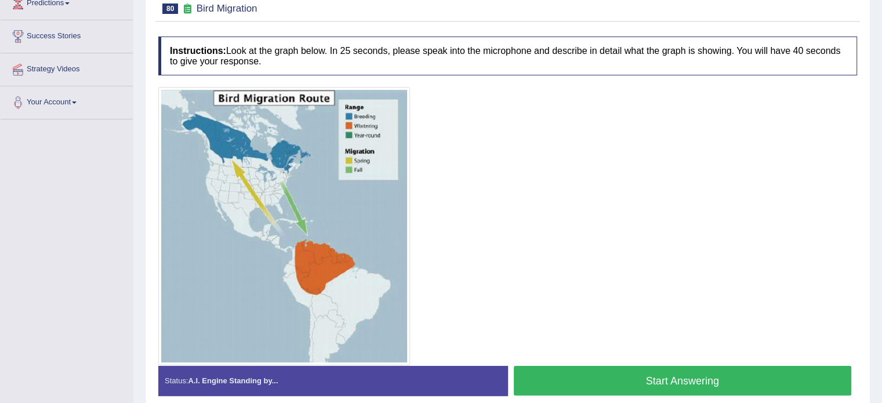
scroll to position [174, 0]
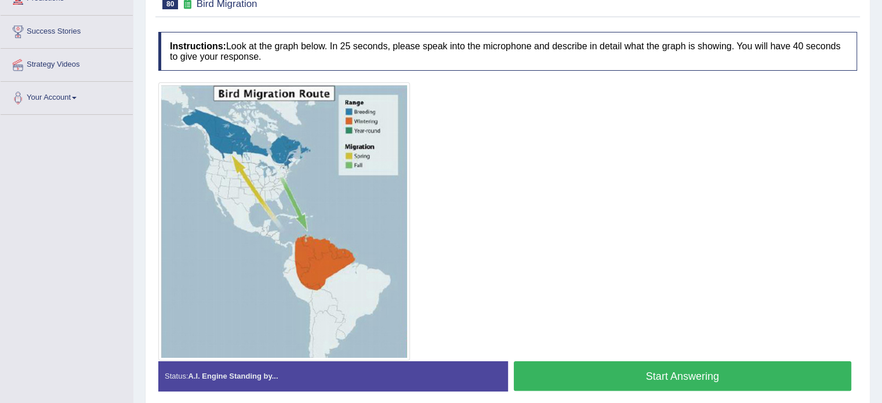
click at [638, 379] on button "Start Answering" at bounding box center [683, 376] width 338 height 30
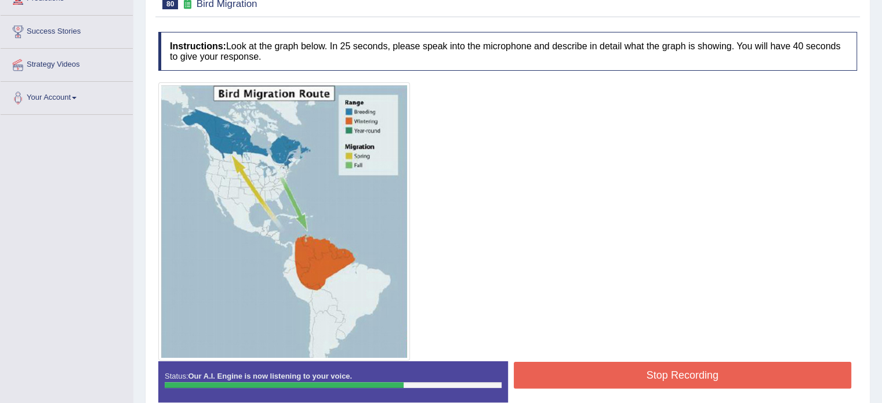
click at [601, 368] on button "Stop Recording" at bounding box center [683, 375] width 338 height 27
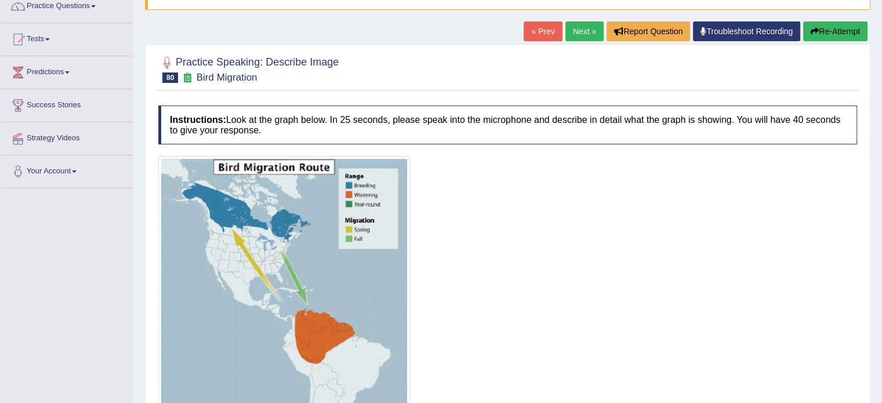
scroll to position [72, 0]
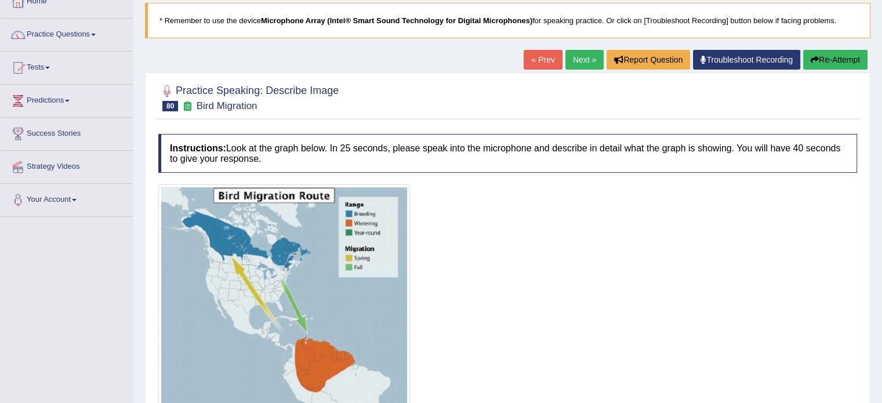
click at [840, 59] on button "Re-Attempt" at bounding box center [835, 60] width 64 height 20
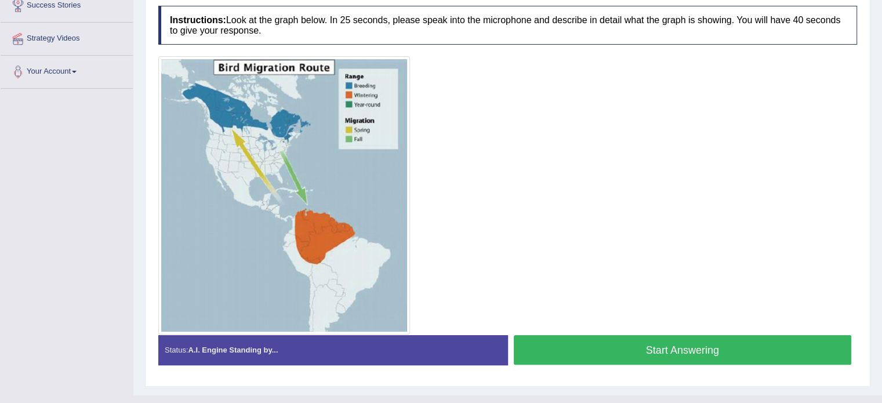
scroll to position [220, 0]
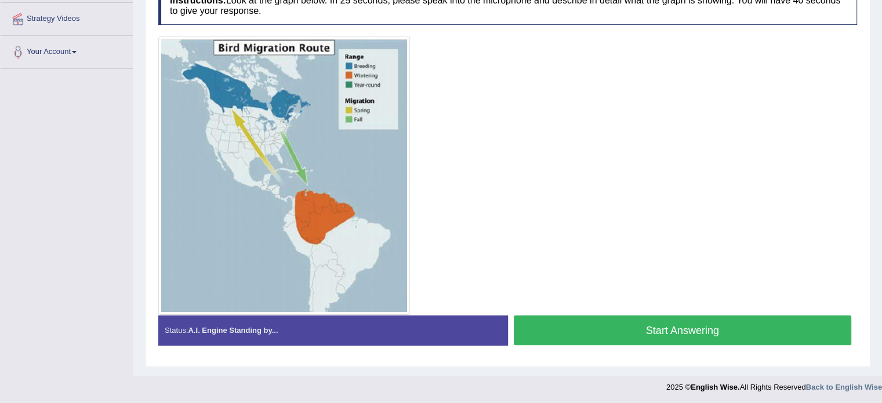
click at [754, 328] on button "Start Answering" at bounding box center [683, 331] width 338 height 30
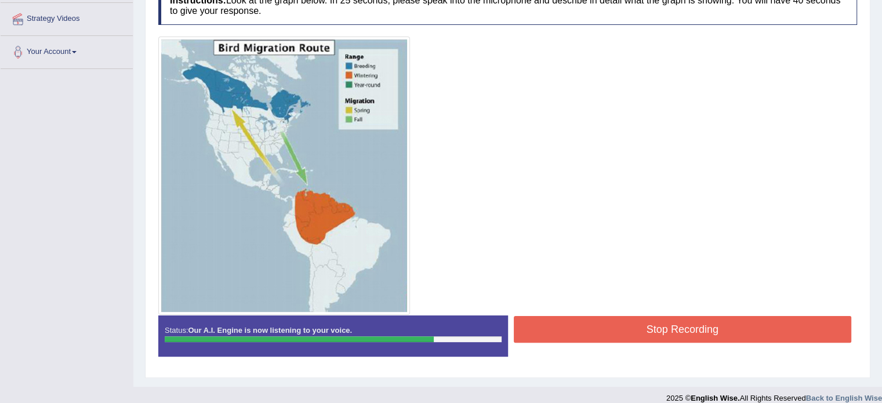
click at [581, 332] on button "Stop Recording" at bounding box center [683, 329] width 338 height 27
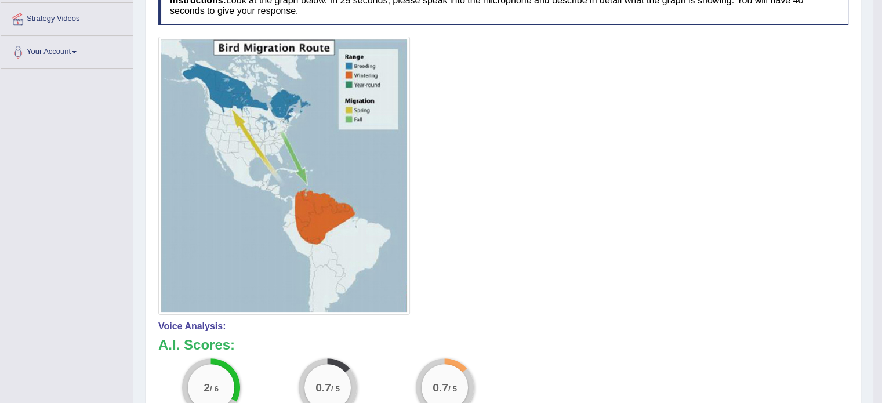
click at [753, 296] on div at bounding box center [503, 176] width 690 height 278
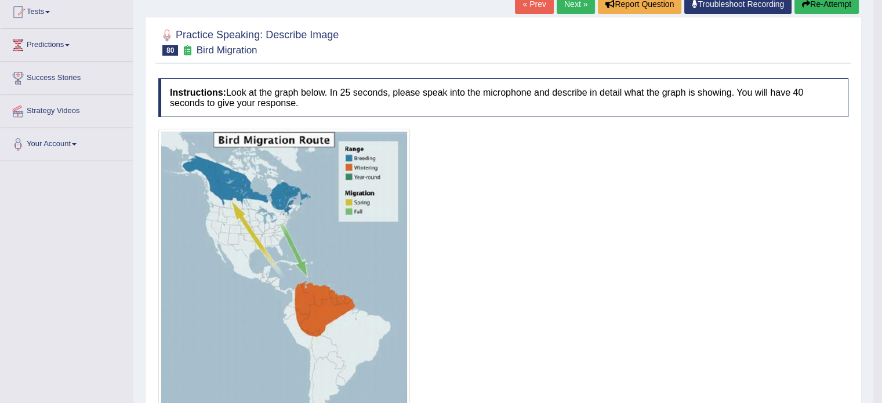
scroll to position [104, 0]
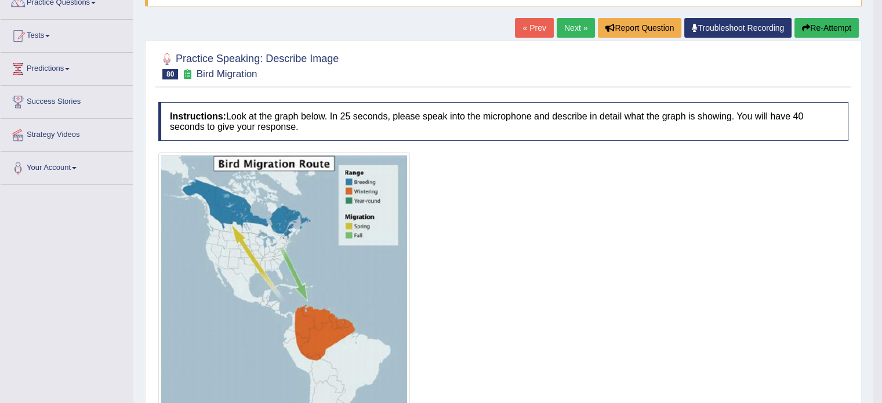
click at [573, 27] on link "Next »" at bounding box center [576, 28] width 38 height 20
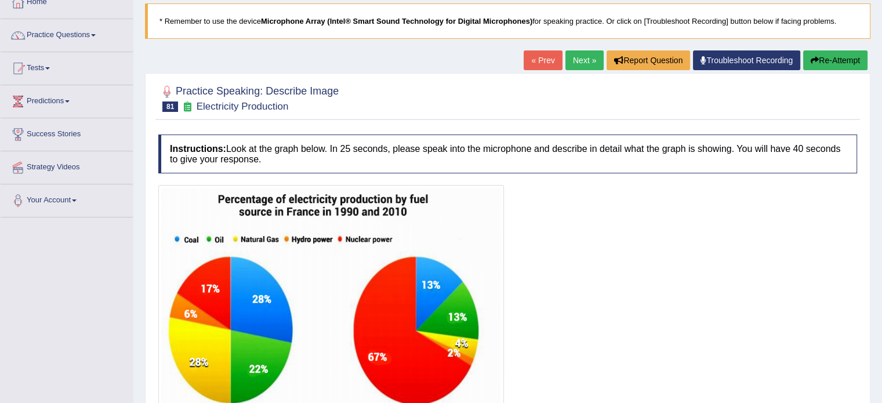
scroll to position [206, 0]
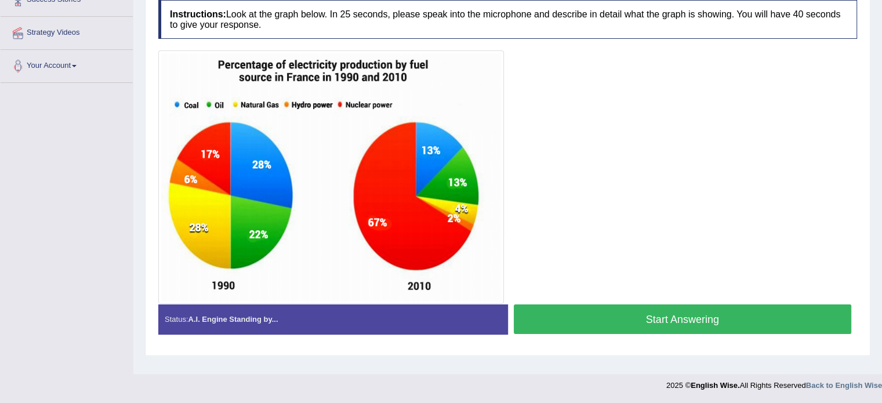
click at [694, 309] on button "Start Answering" at bounding box center [683, 320] width 338 height 30
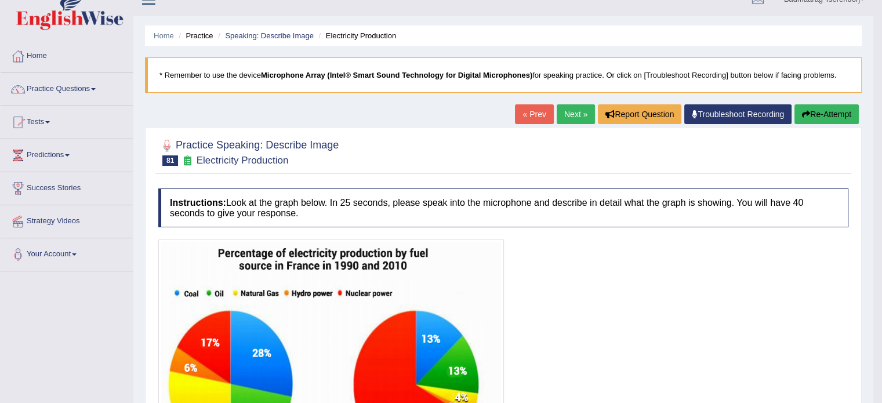
scroll to position [0, 0]
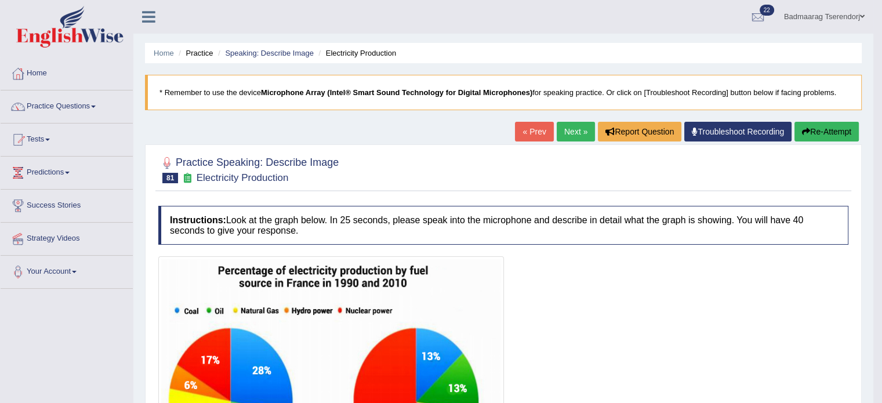
click at [835, 129] on button "Re-Attempt" at bounding box center [827, 132] width 64 height 20
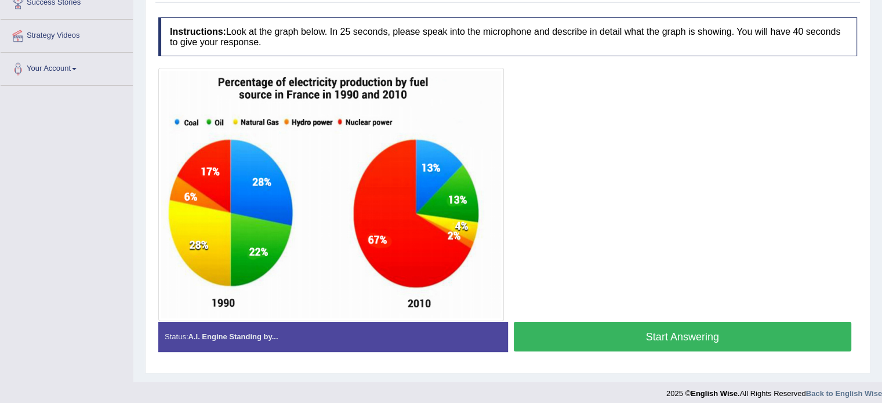
scroll to position [209, 0]
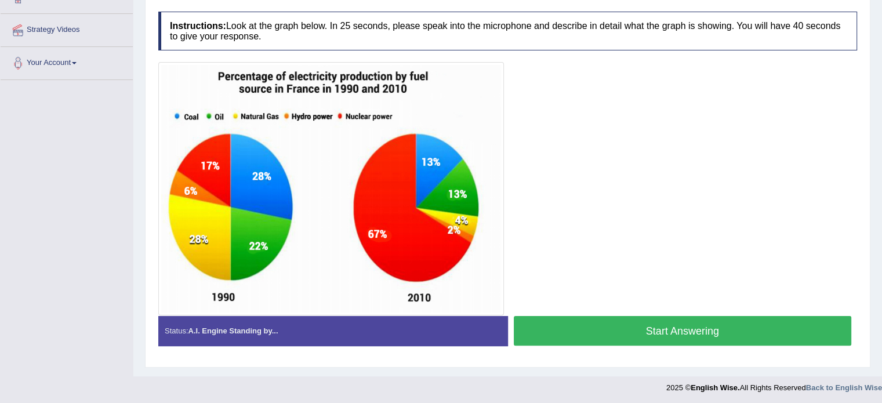
click at [619, 328] on button "Start Answering" at bounding box center [683, 331] width 338 height 30
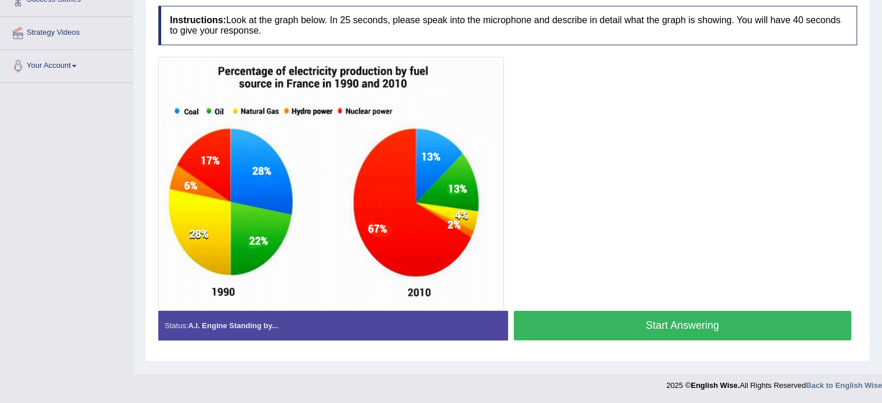
scroll to position [206, 0]
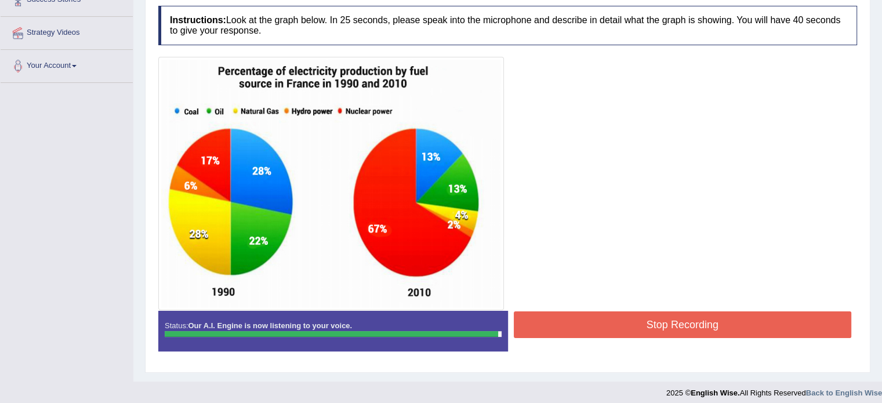
click at [716, 315] on button "Stop Recording" at bounding box center [683, 324] width 338 height 27
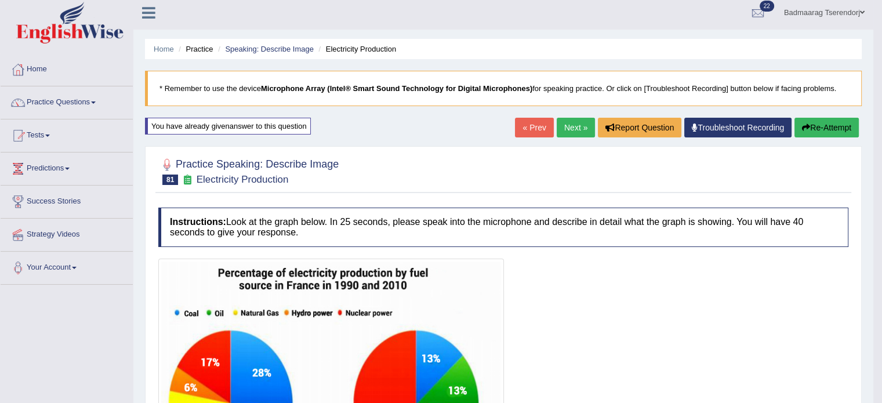
scroll to position [0, 0]
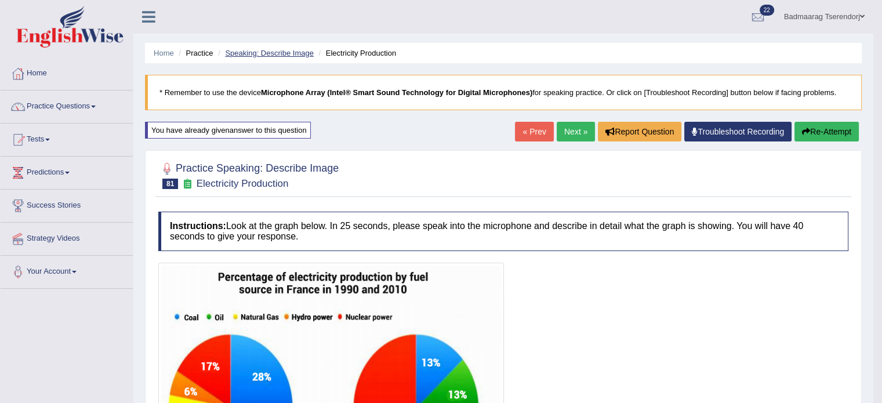
click at [263, 53] on link "Speaking: Describe Image" at bounding box center [269, 53] width 88 height 9
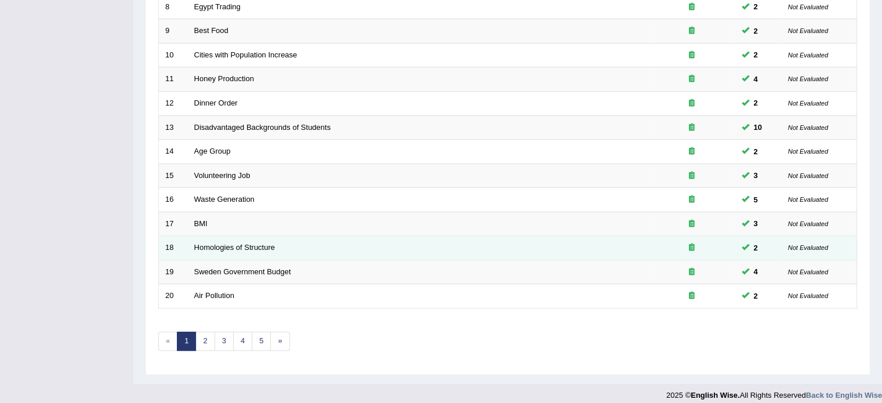
scroll to position [361, 0]
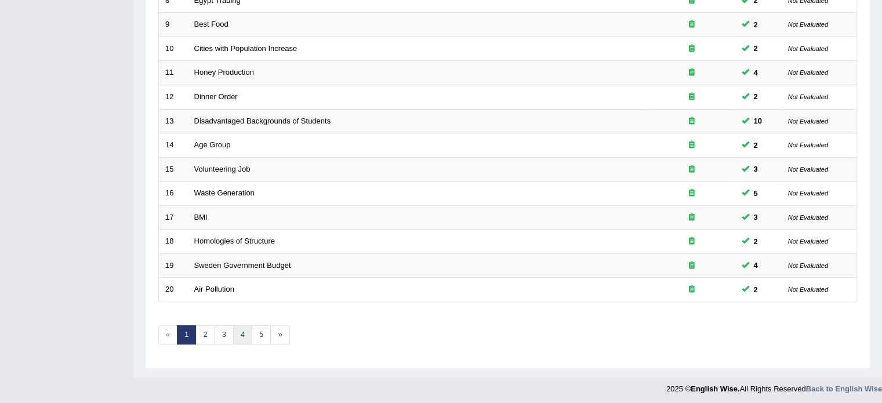
click at [242, 338] on link "4" at bounding box center [242, 334] width 19 height 19
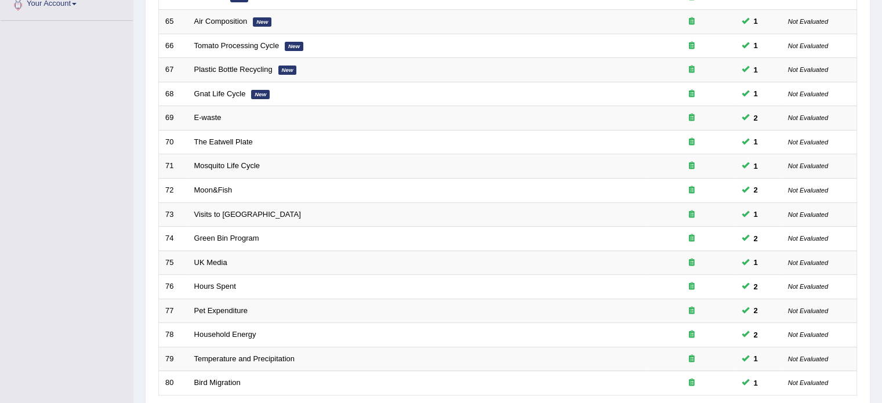
scroll to position [348, 0]
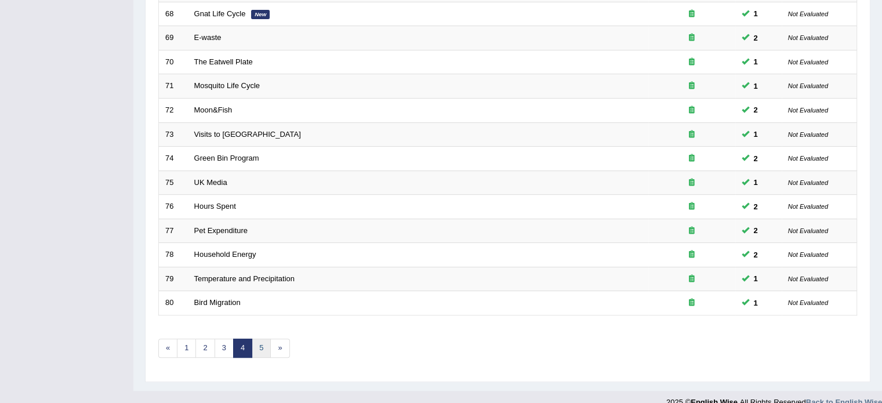
click at [260, 345] on link "5" at bounding box center [261, 348] width 19 height 19
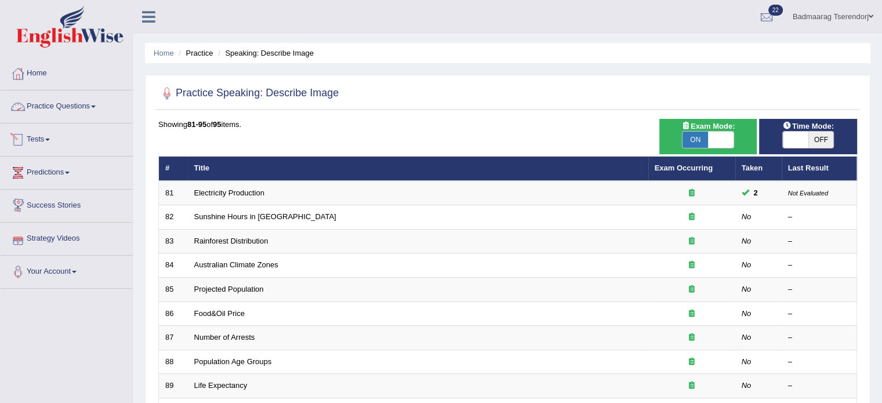
click at [92, 100] on link "Practice Questions" at bounding box center [67, 104] width 132 height 29
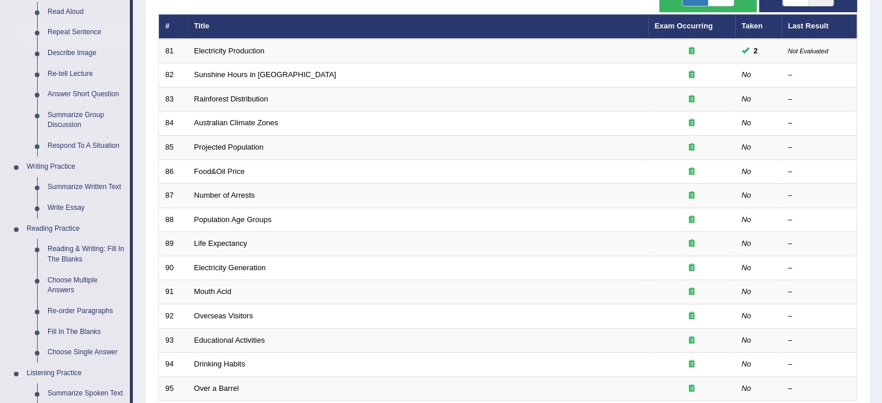
scroll to position [174, 0]
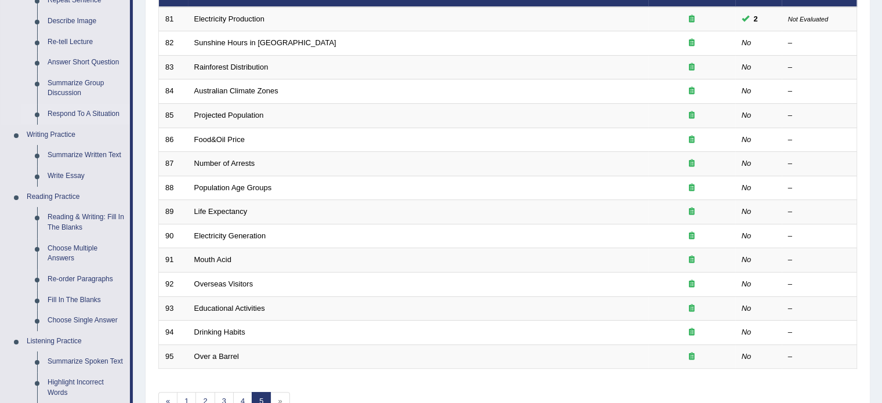
click at [82, 110] on link "Respond To A Situation" at bounding box center [86, 114] width 88 height 21
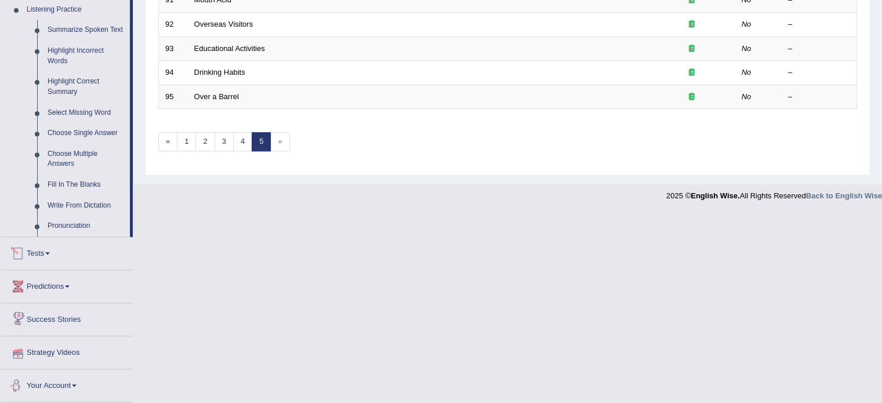
scroll to position [415, 0]
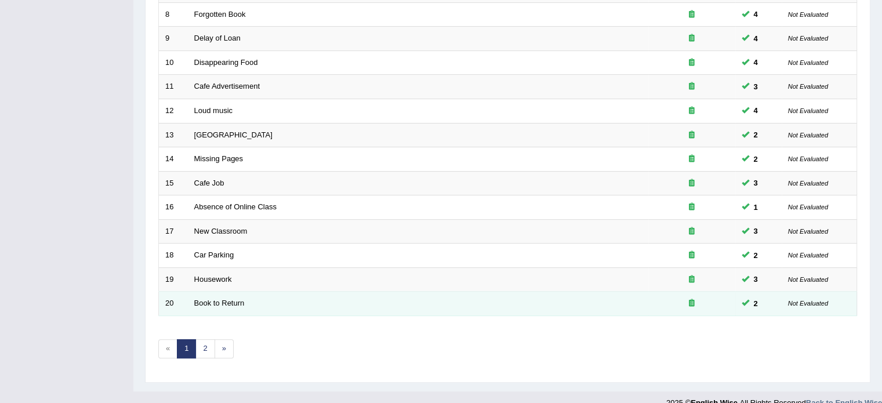
scroll to position [361, 0]
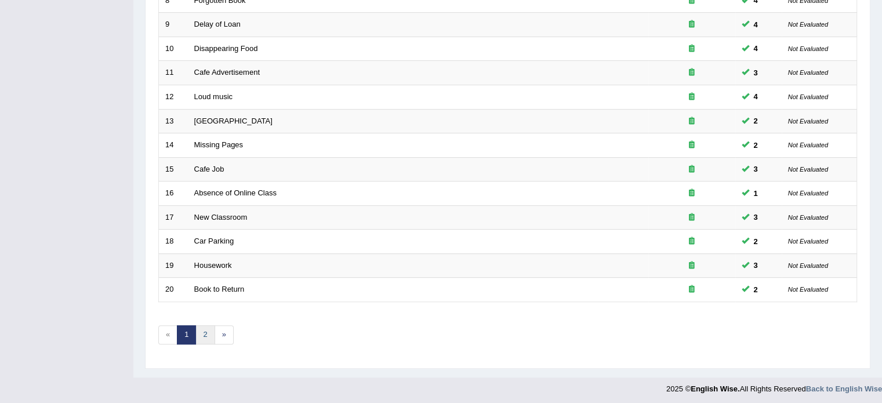
click at [209, 331] on link "2" at bounding box center [204, 334] width 19 height 19
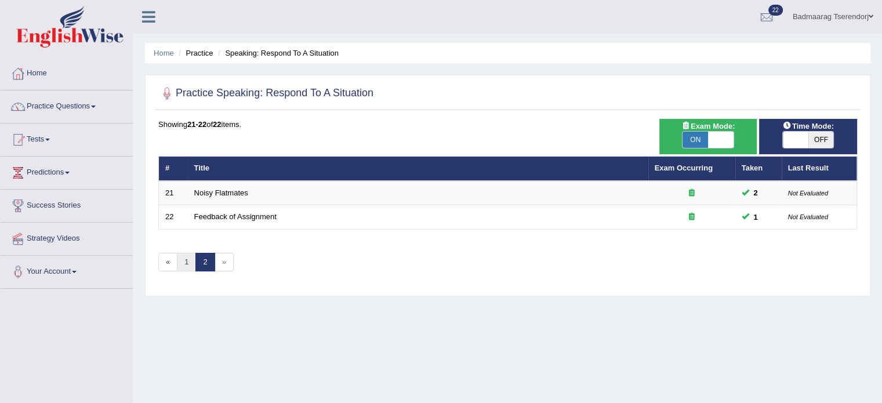
click at [182, 263] on link "1" at bounding box center [186, 262] width 19 height 19
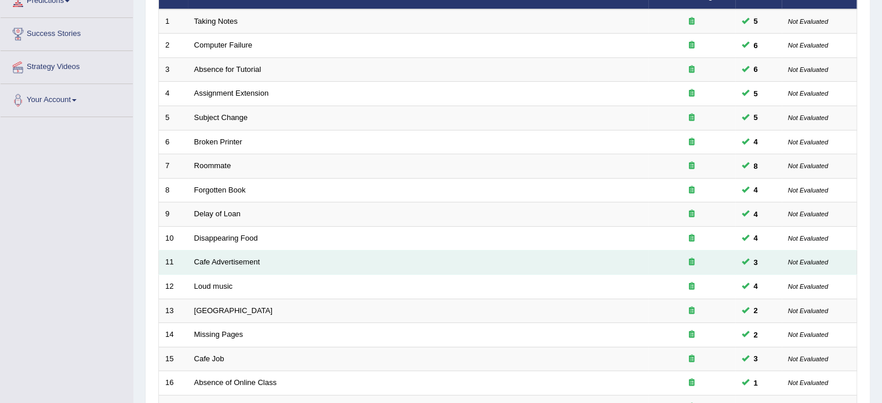
scroll to position [174, 0]
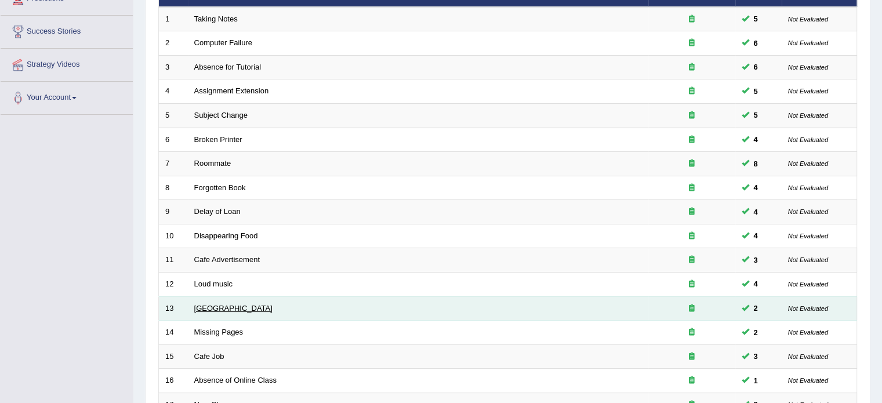
click at [200, 307] on link "[GEOGRAPHIC_DATA]" at bounding box center [233, 308] width 78 height 9
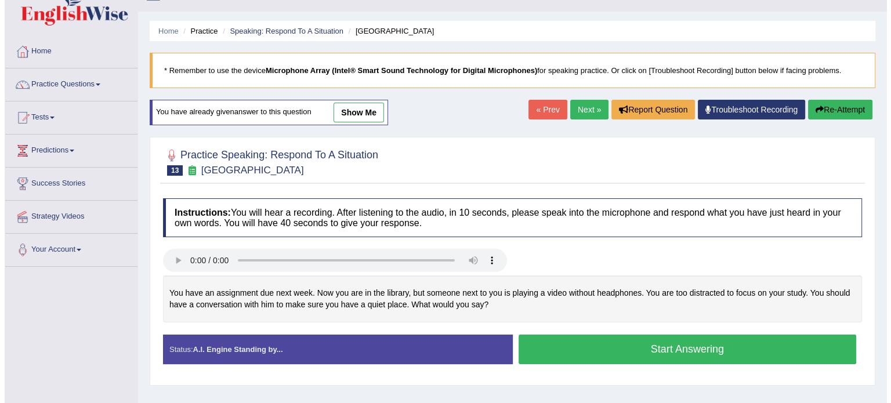
scroll to position [58, 0]
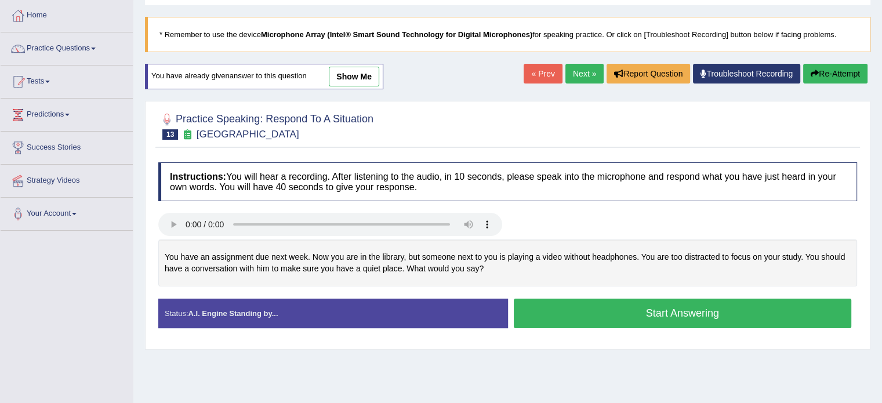
click at [557, 318] on button "Start Answering" at bounding box center [683, 314] width 338 height 30
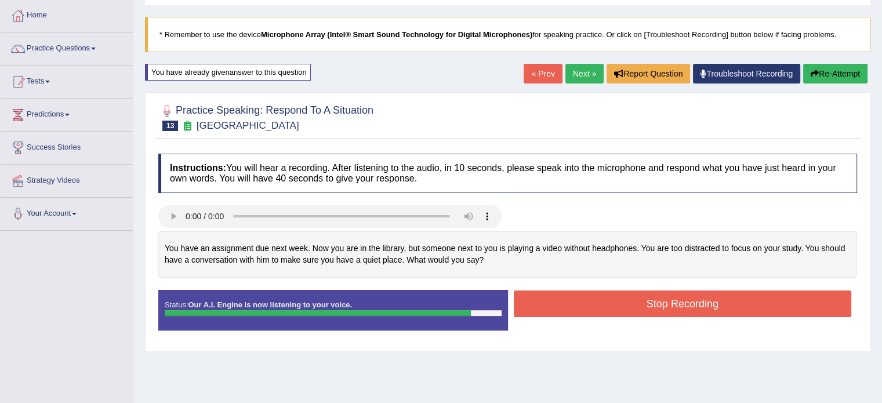
click at [607, 302] on button "Stop Recording" at bounding box center [683, 304] width 338 height 27
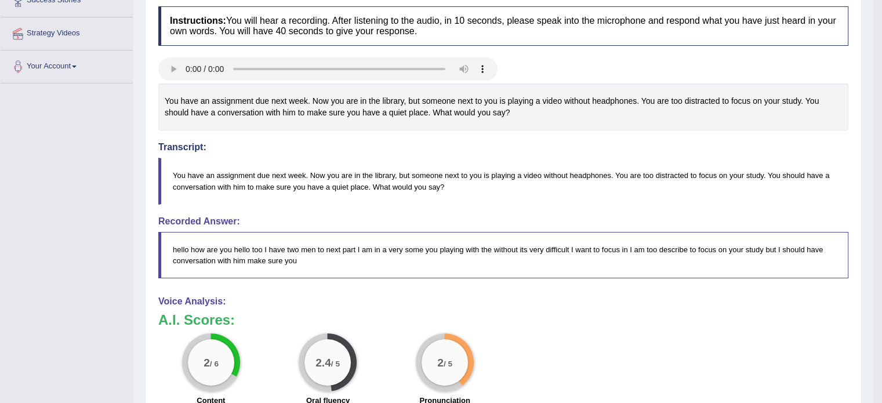
scroll to position [0, 0]
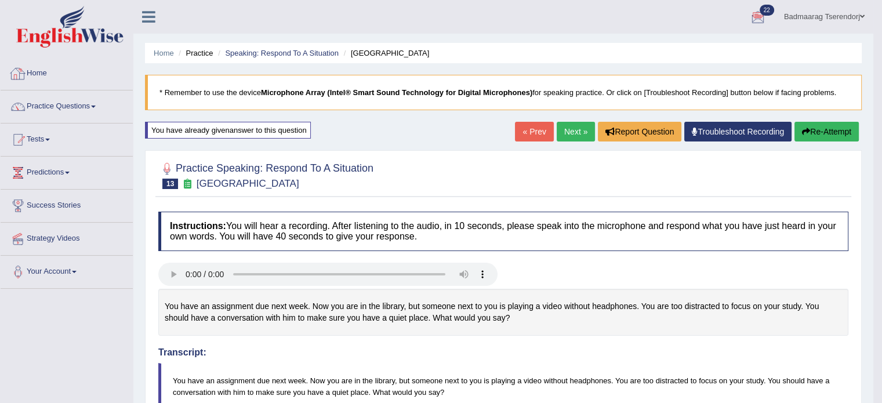
click at [47, 71] on link "Home" at bounding box center [67, 71] width 132 height 29
